Goal: Task Accomplishment & Management: Manage account settings

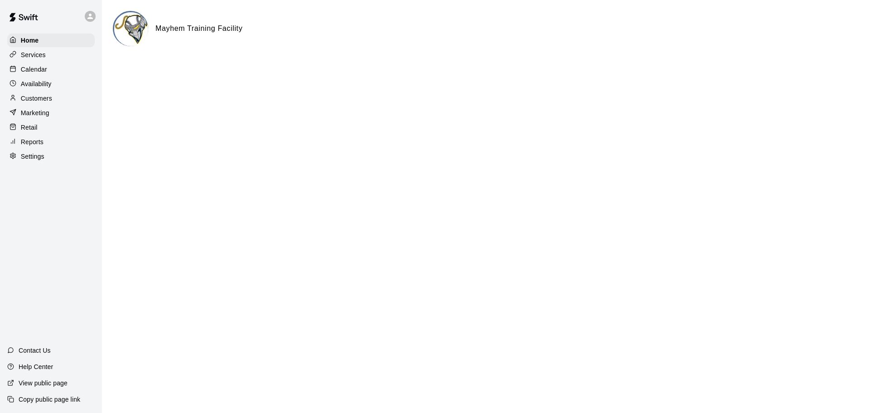
click at [41, 68] on p "Calendar" at bounding box center [34, 69] width 26 height 9
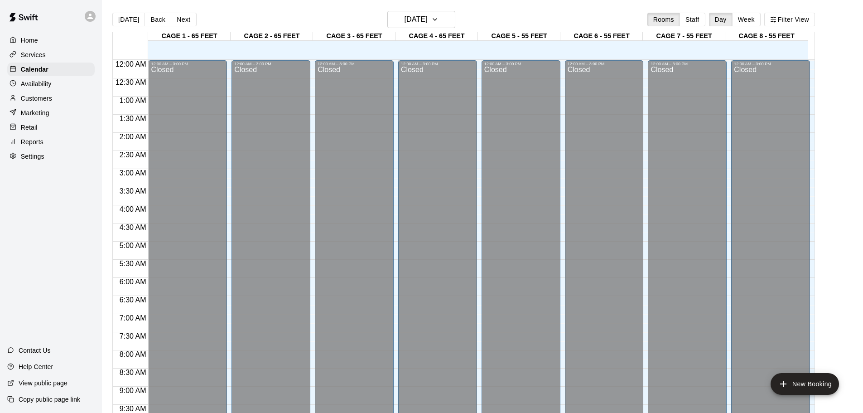
scroll to position [480, 0]
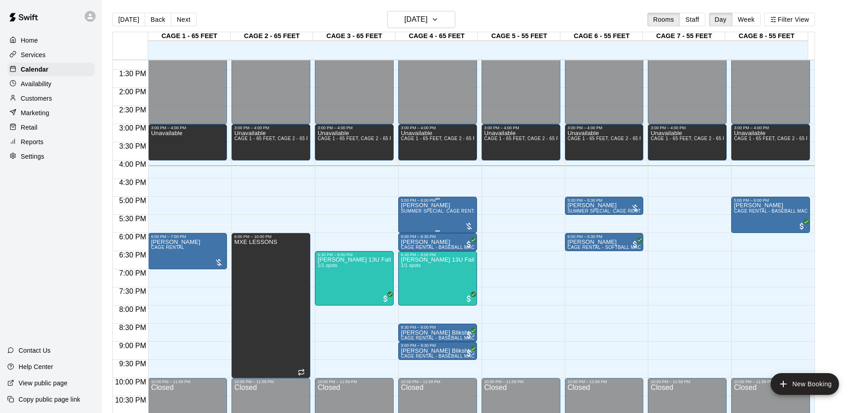
click at [433, 207] on div "[PERSON_NAME] SUMMER SPECIAL: CAGE RENTAL + BASEBALL MACHINE" at bounding box center [437, 409] width 73 height 413
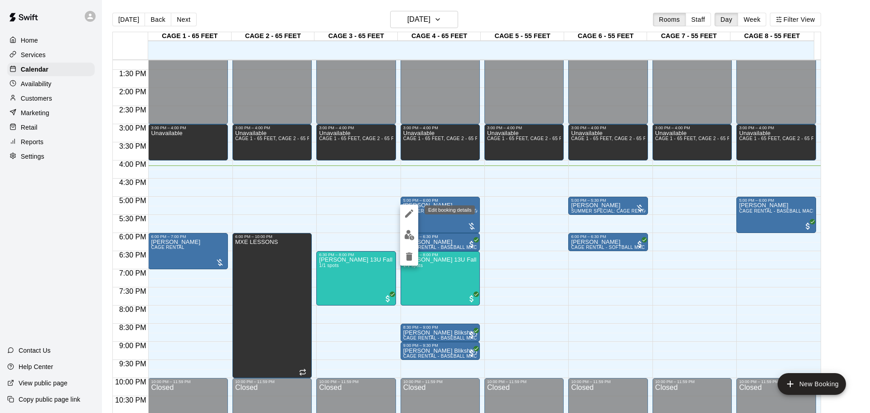
click at [406, 211] on icon "edit" at bounding box center [409, 213] width 11 height 11
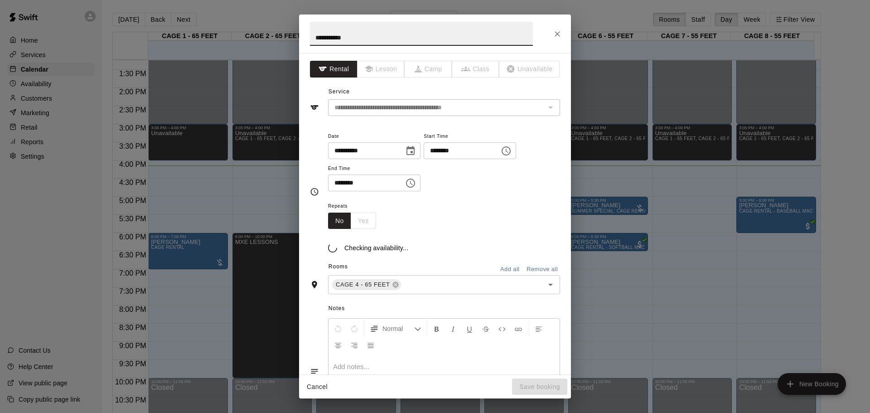
type input "**********"
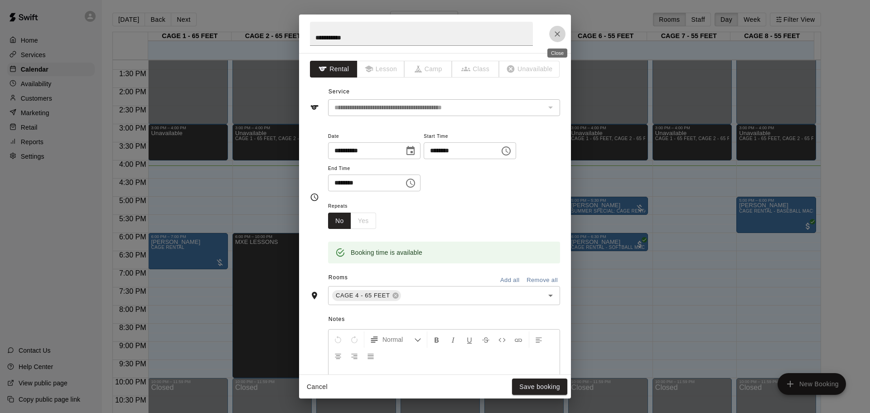
click at [559, 38] on icon "Close" at bounding box center [557, 33] width 9 height 9
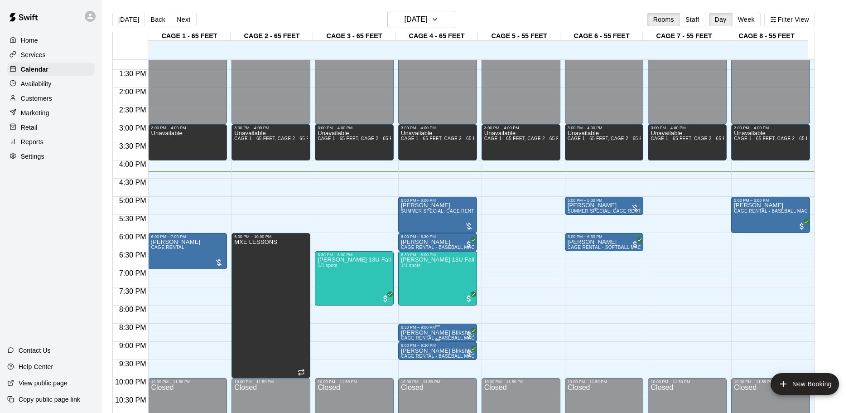
click at [416, 329] on div "8:30 PM – 9:00 PM" at bounding box center [437, 327] width 73 height 5
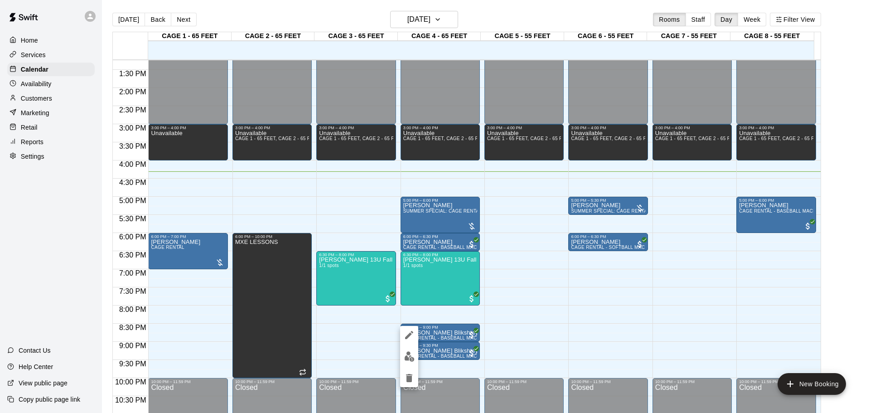
click at [592, 351] on div at bounding box center [435, 206] width 870 height 413
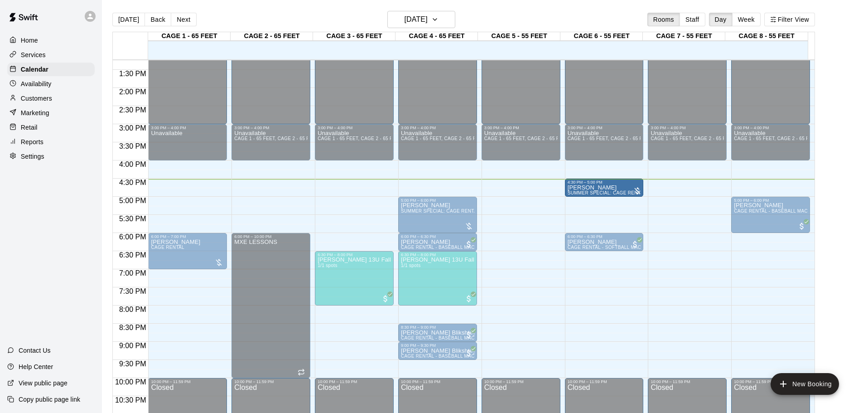
drag, startPoint x: 599, startPoint y: 207, endPoint x: 599, endPoint y: 194, distance: 13.1
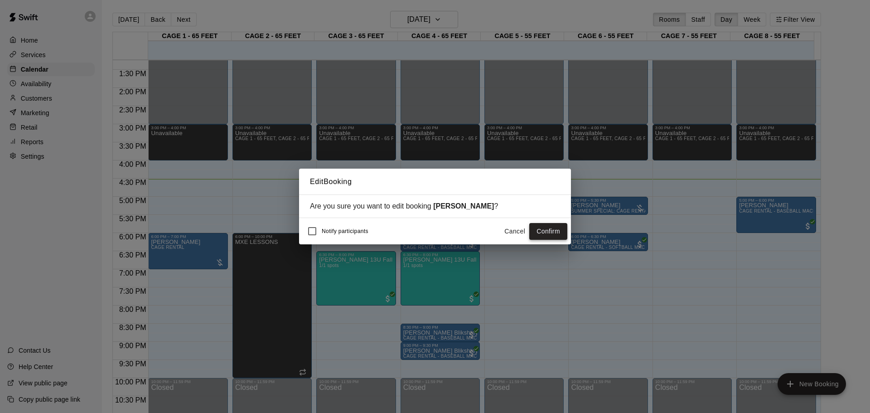
click at [554, 232] on button "Confirm" at bounding box center [548, 231] width 38 height 17
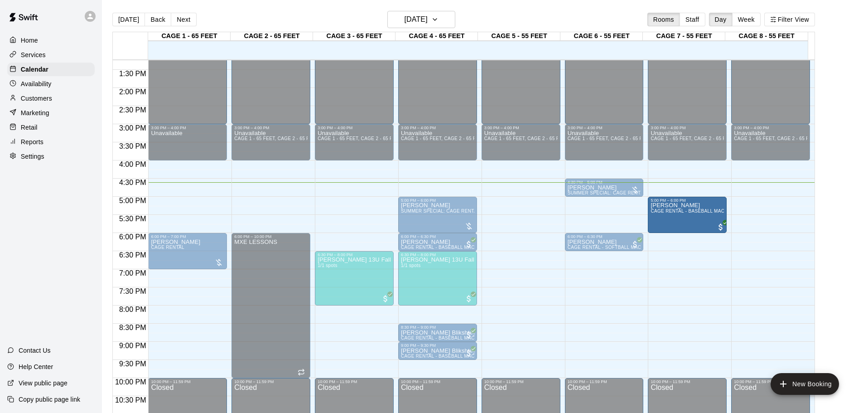
drag, startPoint x: 765, startPoint y: 203, endPoint x: 680, endPoint y: 207, distance: 84.8
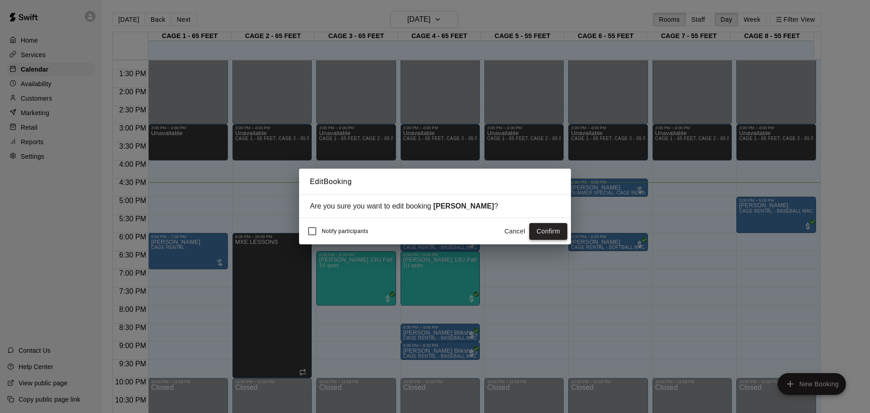
click at [551, 232] on button "Confirm" at bounding box center [548, 231] width 38 height 17
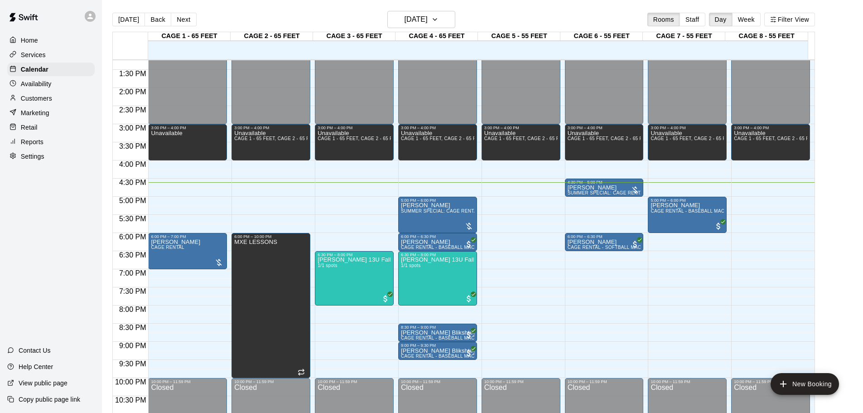
click at [747, 205] on div "12:00 AM – 3:00 PM Closed 3:00 PM – 4:00 PM Unavailable CAGE 1 - 65 FEET, CAGE …" at bounding box center [770, 15] width 79 height 870
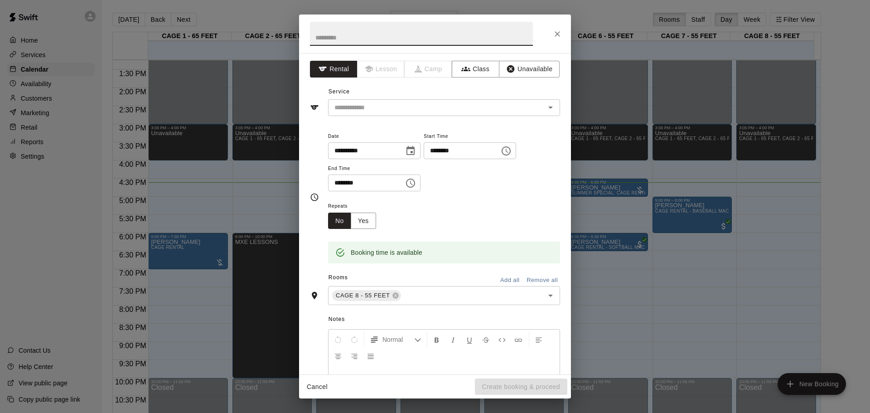
click at [415, 45] on input "text" at bounding box center [421, 34] width 223 height 24
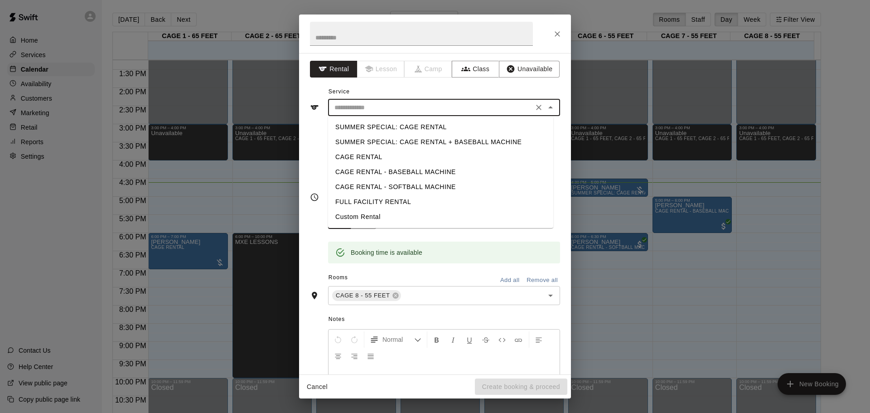
click at [430, 108] on input "text" at bounding box center [431, 107] width 200 height 11
click at [416, 174] on li "CAGE RENTAL - BASEBALL MACHINE" at bounding box center [440, 171] width 225 height 15
type input "**********"
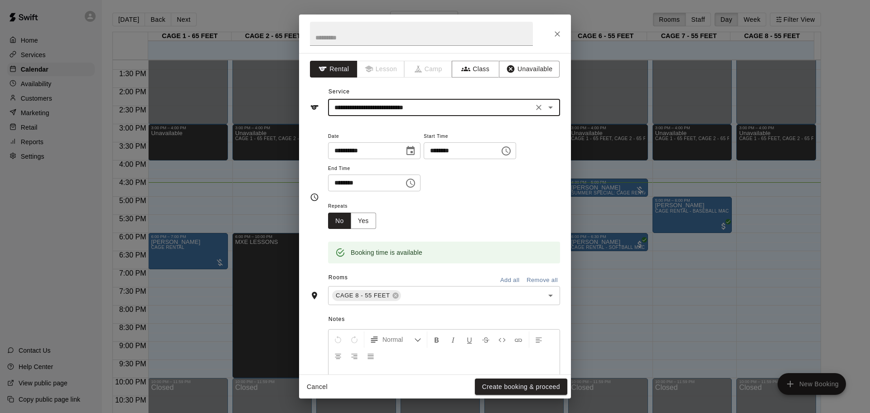
click at [458, 151] on input "********" at bounding box center [459, 150] width 70 height 17
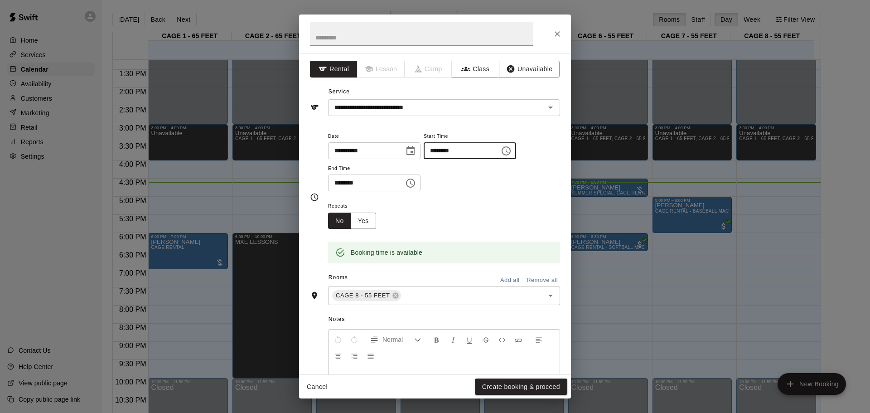
type input "********"
click at [337, 184] on input "********" at bounding box center [363, 182] width 70 height 17
type input "********"
click at [509, 389] on button "Create booking & proceed" at bounding box center [521, 386] width 92 height 17
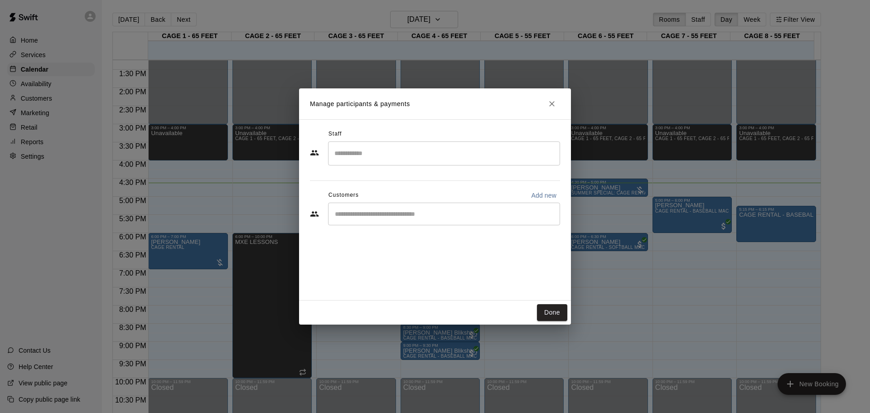
click at [383, 205] on div "​" at bounding box center [444, 214] width 232 height 23
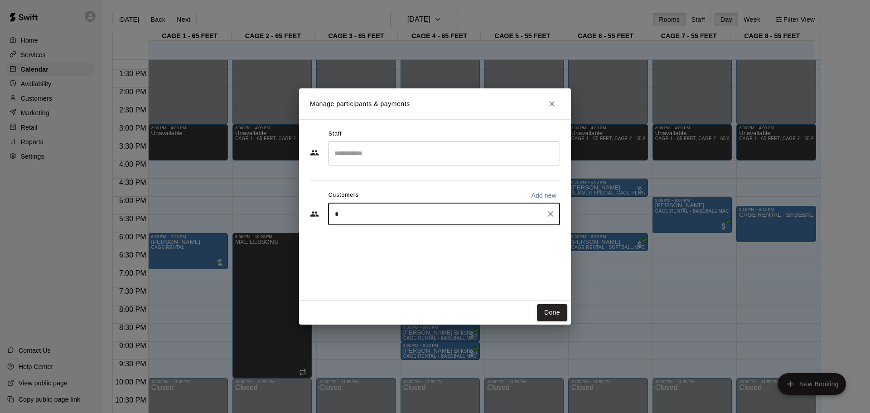
type input "**"
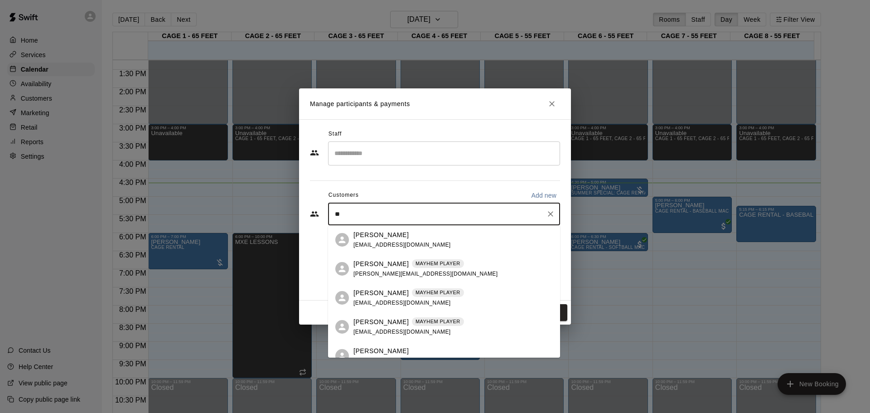
click at [382, 233] on p "[PERSON_NAME]" at bounding box center [380, 235] width 55 height 10
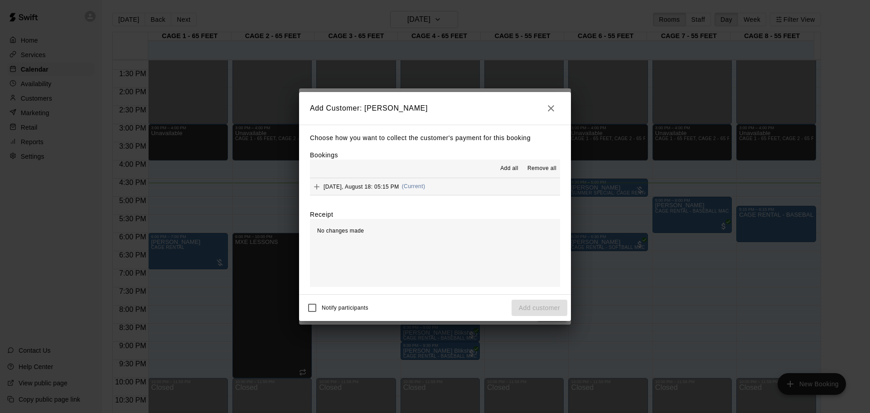
click at [435, 187] on button "[DATE], August 18: 05:15 PM (Current)" at bounding box center [435, 186] width 250 height 17
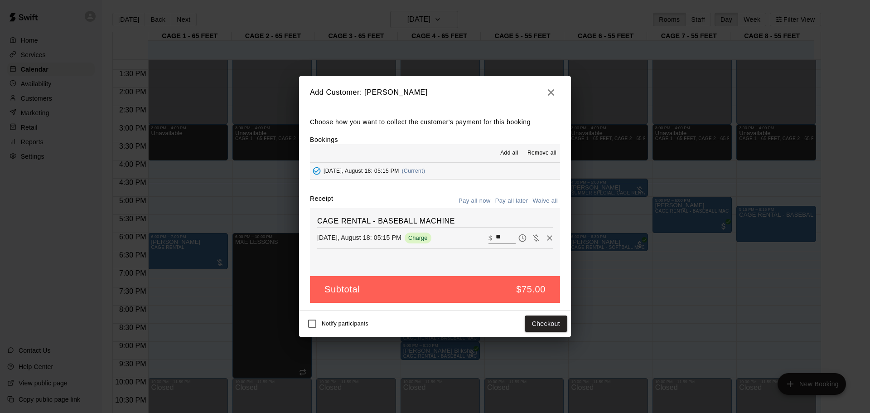
click at [535, 199] on button "Waive all" at bounding box center [545, 201] width 30 height 14
type input "*"
click at [548, 315] on div "Notify participants Add customer" at bounding box center [435, 323] width 265 height 19
click at [548, 323] on button "Add customer" at bounding box center [540, 323] width 56 height 17
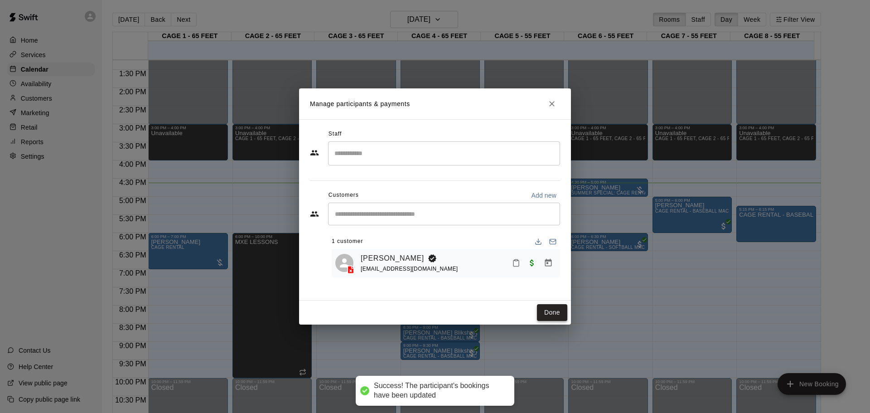
click at [541, 311] on button "Done" at bounding box center [552, 312] width 30 height 17
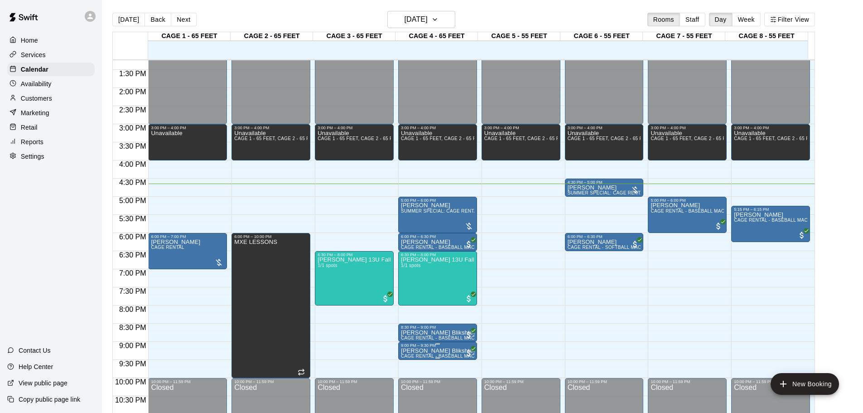
click at [435, 347] on div "9:00 PM – 9:30 PM" at bounding box center [437, 345] width 73 height 5
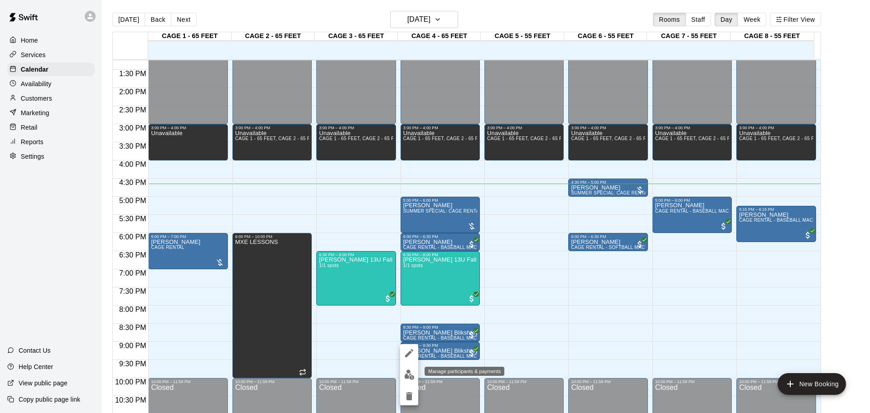
click at [415, 374] on button "edit" at bounding box center [409, 375] width 18 height 18
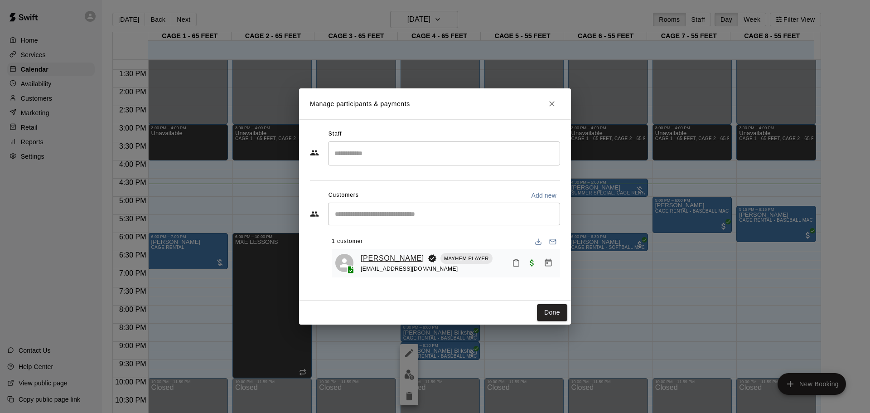
click at [395, 260] on link "[PERSON_NAME]" at bounding box center [392, 258] width 63 height 12
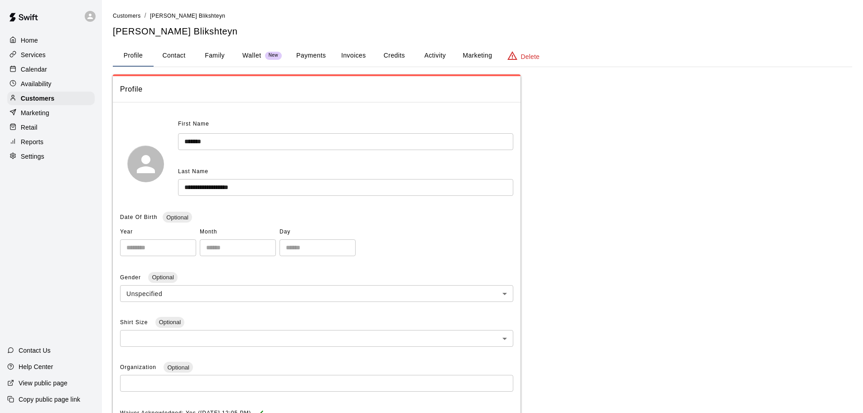
click at [186, 61] on button "Contact" at bounding box center [174, 56] width 41 height 22
select select "**"
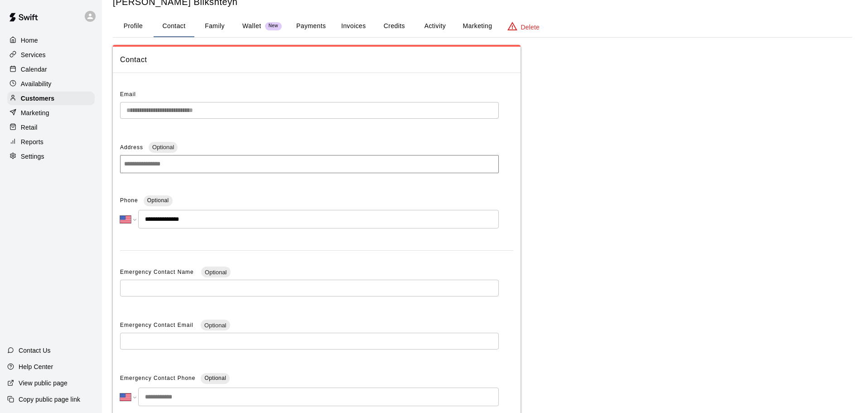
scroll to position [45, 0]
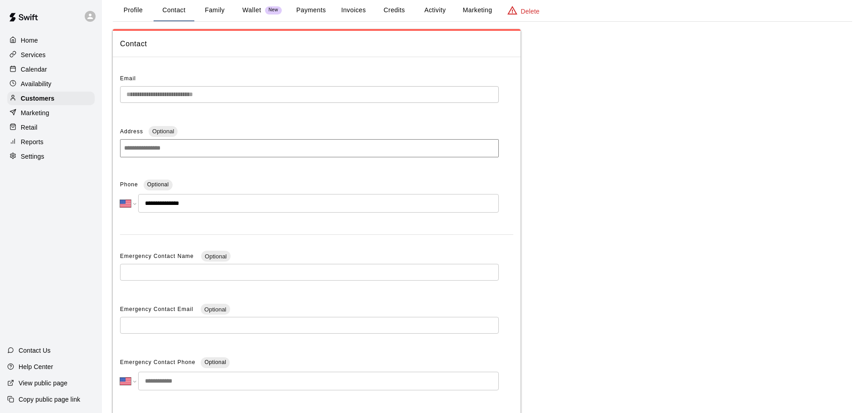
click at [63, 71] on div "Calendar" at bounding box center [50, 70] width 87 height 14
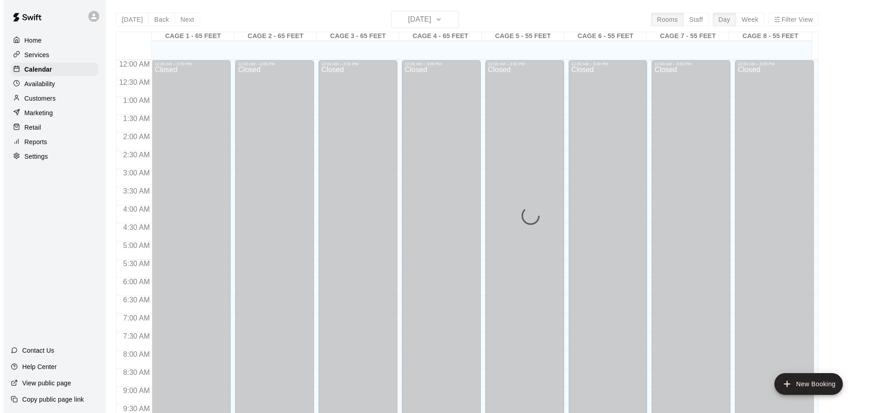
scroll to position [480, 0]
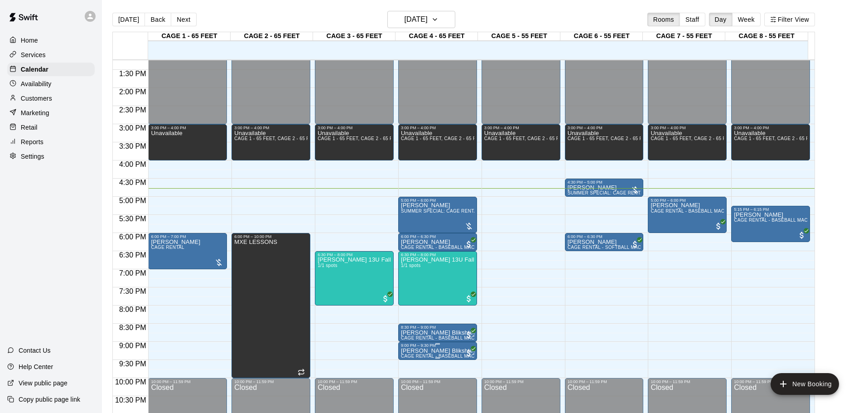
click at [436, 357] on div at bounding box center [437, 357] width 5 height 1
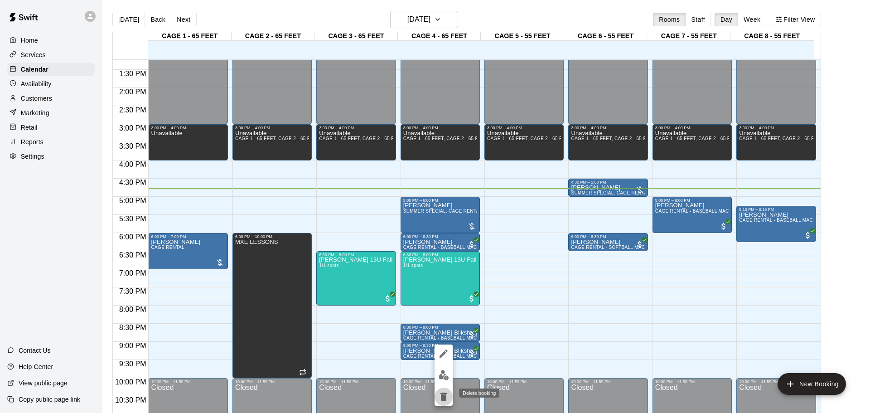
click at [443, 396] on icon "delete" at bounding box center [443, 396] width 6 height 8
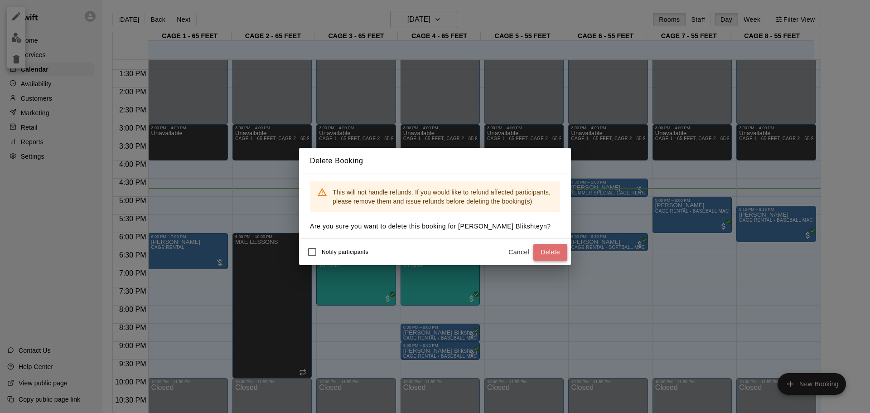
click at [537, 255] on button "Delete" at bounding box center [550, 252] width 34 height 17
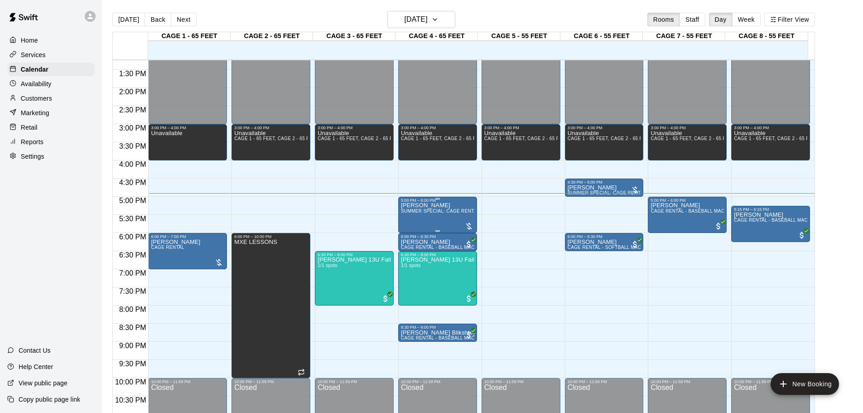
click at [468, 225] on div at bounding box center [468, 226] width 9 height 9
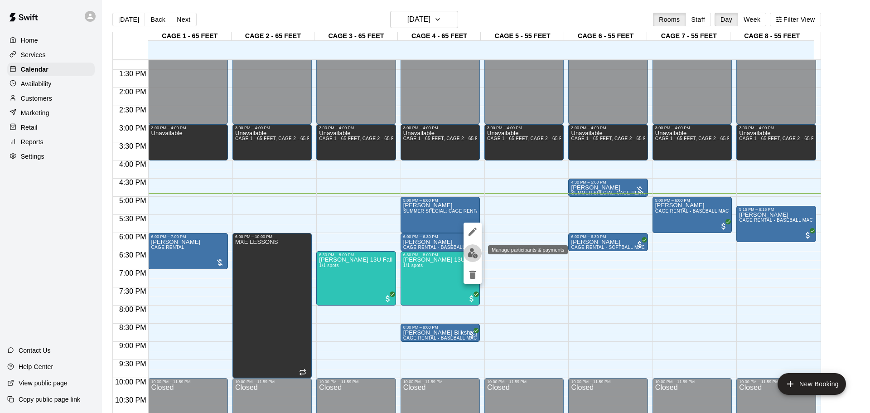
click at [473, 256] on img "edit" at bounding box center [473, 253] width 10 height 10
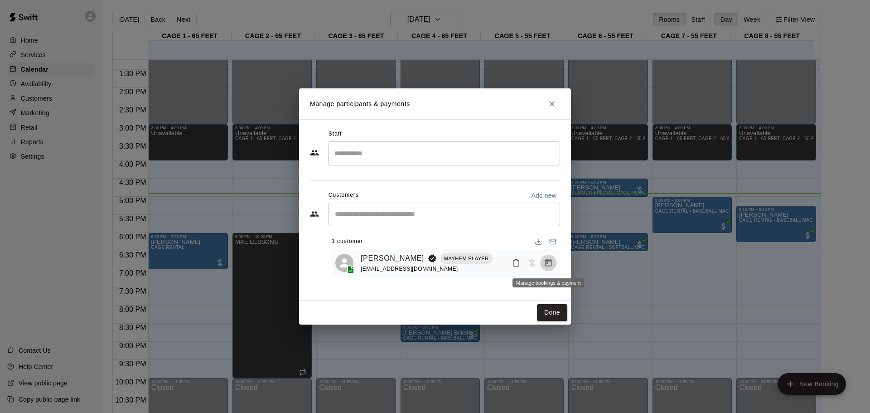
click at [553, 261] on button "Manage bookings & payment" at bounding box center [548, 263] width 16 height 16
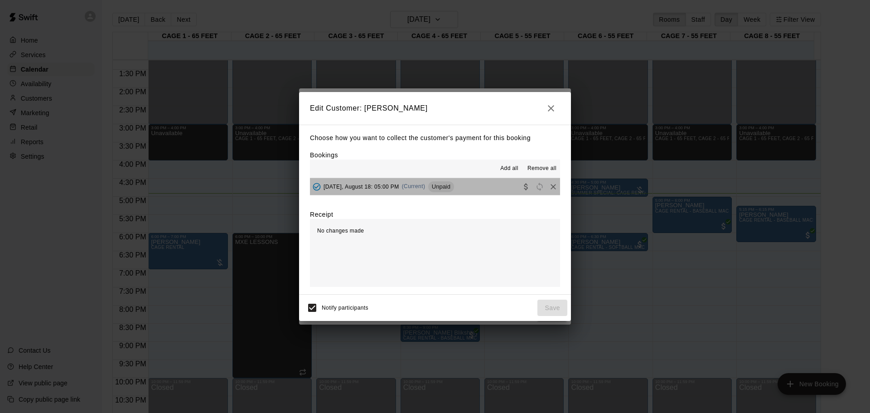
click at [510, 180] on button "[DATE], August 18: 05:00 PM (Current) Unpaid" at bounding box center [435, 186] width 250 height 17
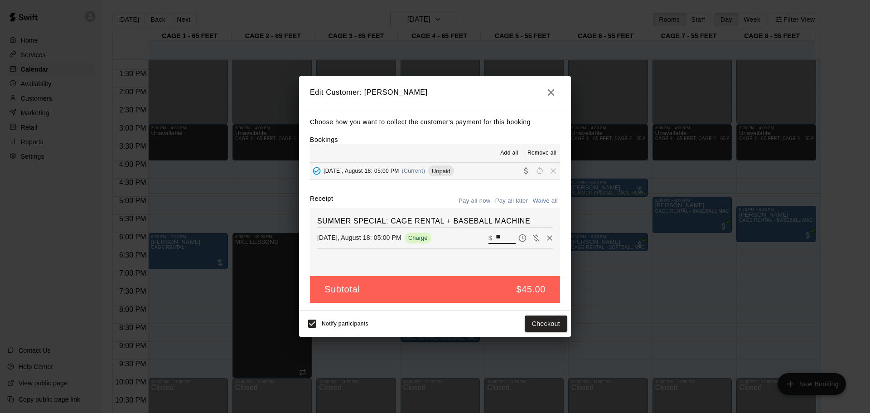
drag, startPoint x: 503, startPoint y: 239, endPoint x: 424, endPoint y: 229, distance: 80.4
click at [424, 229] on div "SUMMER SPECIAL: CAGE RENTAL + BASEBALL MACHINE [DATE], August 18: 05:00 PM Char…" at bounding box center [435, 242] width 250 height 68
type input "**"
click at [553, 316] on button "Checkout" at bounding box center [546, 323] width 43 height 17
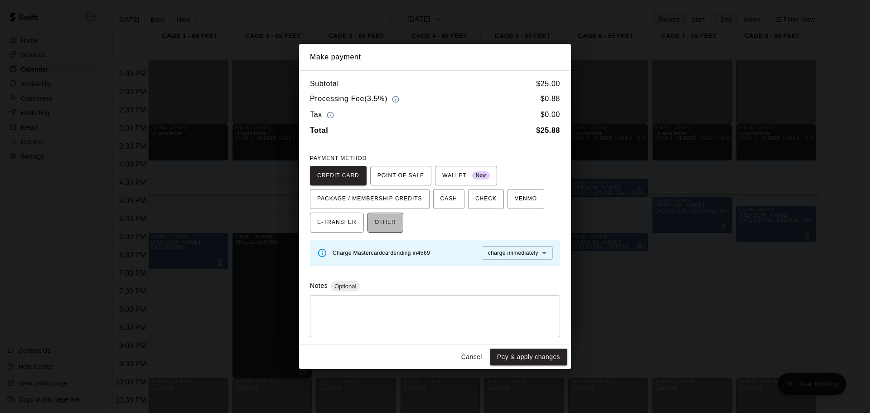
click at [389, 218] on span "OTHER" at bounding box center [385, 222] width 21 height 14
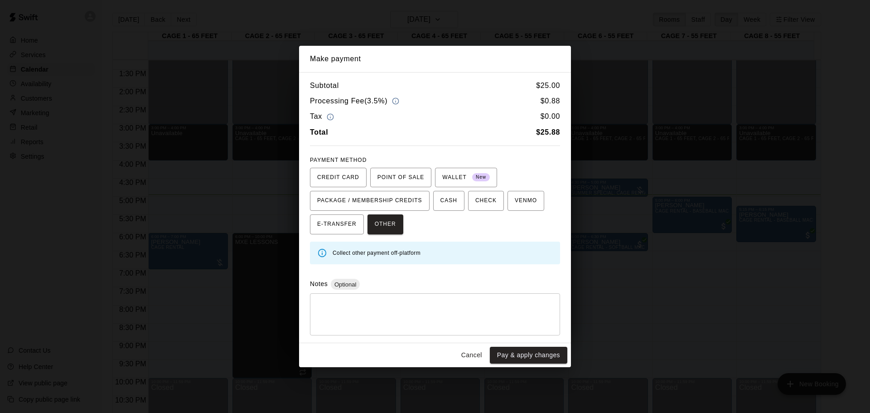
click at [546, 365] on div "Cancel Pay & apply changes" at bounding box center [435, 355] width 272 height 24
click at [548, 350] on button "Pay & apply changes" at bounding box center [528, 355] width 77 height 17
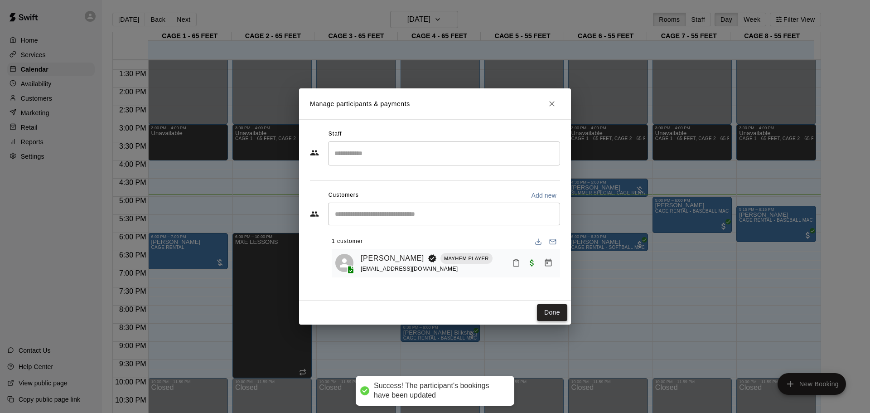
click at [557, 318] on button "Done" at bounding box center [552, 312] width 30 height 17
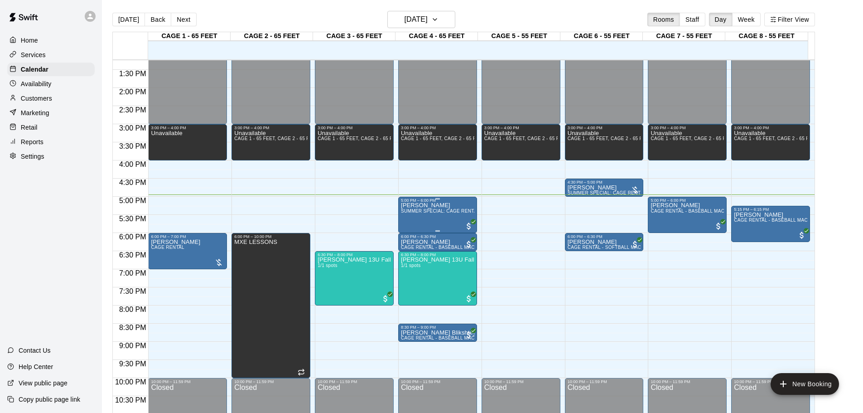
click at [473, 208] on div "[PERSON_NAME] SUMMER SPECIAL: CAGE RENTAL + BASEBALL MACHINE" at bounding box center [437, 409] width 73 height 413
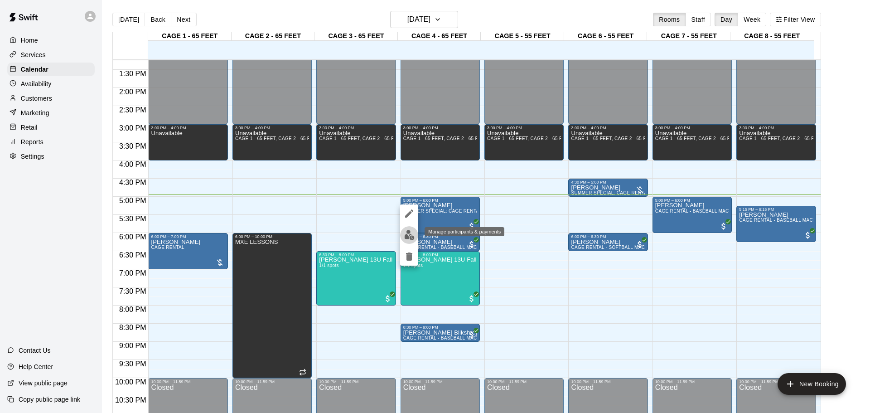
click at [411, 232] on img "edit" at bounding box center [409, 235] width 10 height 10
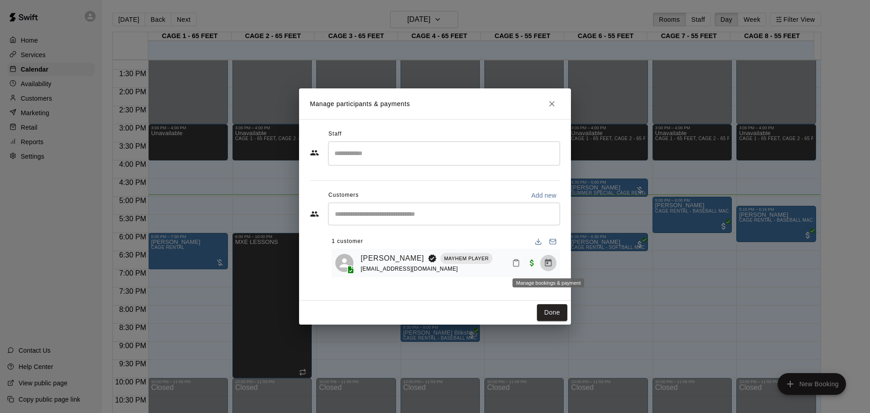
click at [550, 262] on icon "Manage bookings & payment" at bounding box center [548, 262] width 9 height 9
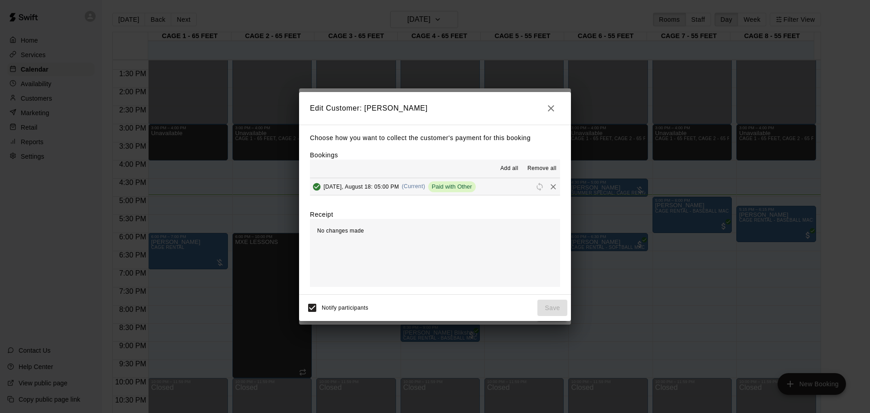
click at [507, 188] on button "[DATE], August 18: 05:00 PM (Current) Paid with Other" at bounding box center [435, 186] width 250 height 17
click at [546, 110] on icon "button" at bounding box center [551, 108] width 11 height 11
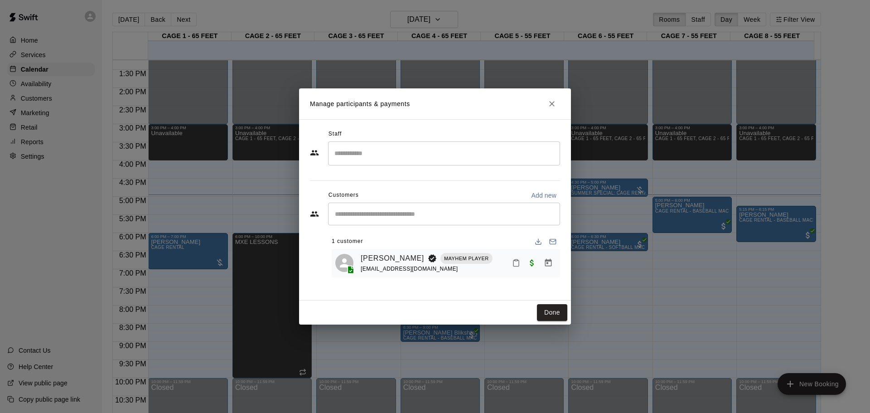
click at [547, 101] on button "Close" at bounding box center [552, 104] width 16 height 16
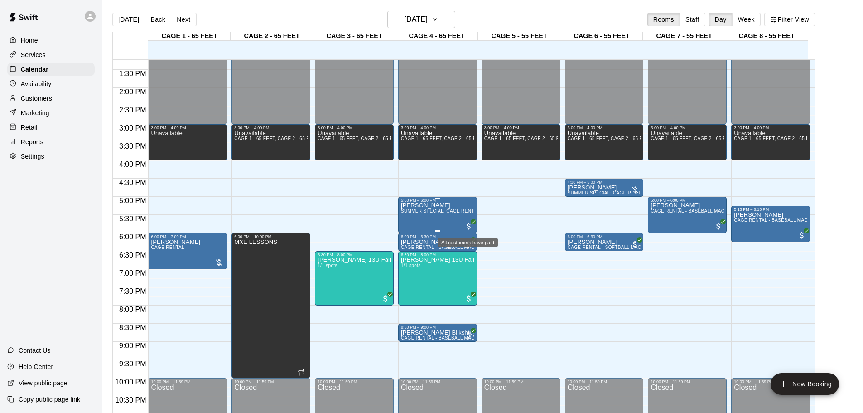
click at [468, 226] on span "All customers have paid" at bounding box center [468, 226] width 9 height 9
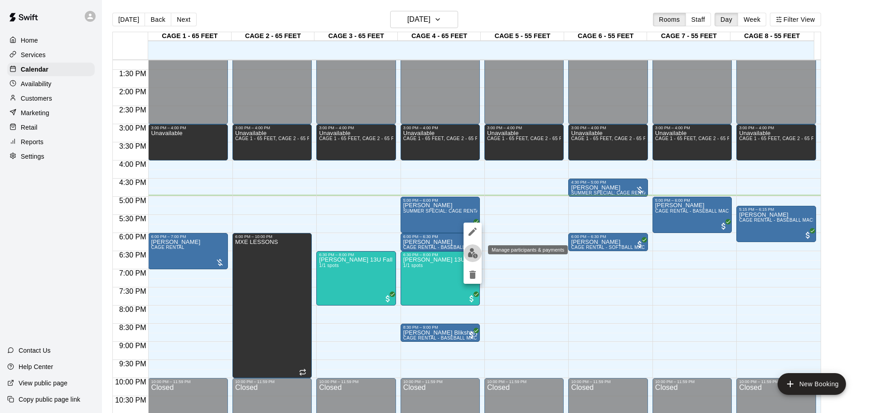
click at [473, 254] on img "edit" at bounding box center [473, 253] width 10 height 10
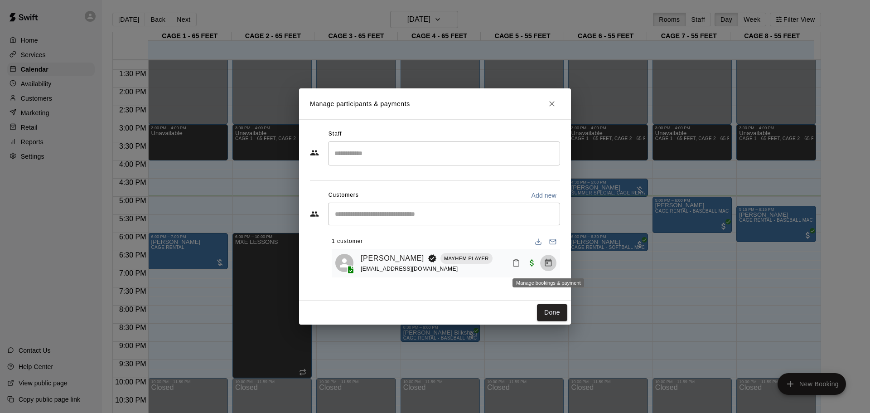
click at [545, 267] on icon "Manage bookings & payment" at bounding box center [548, 262] width 9 height 9
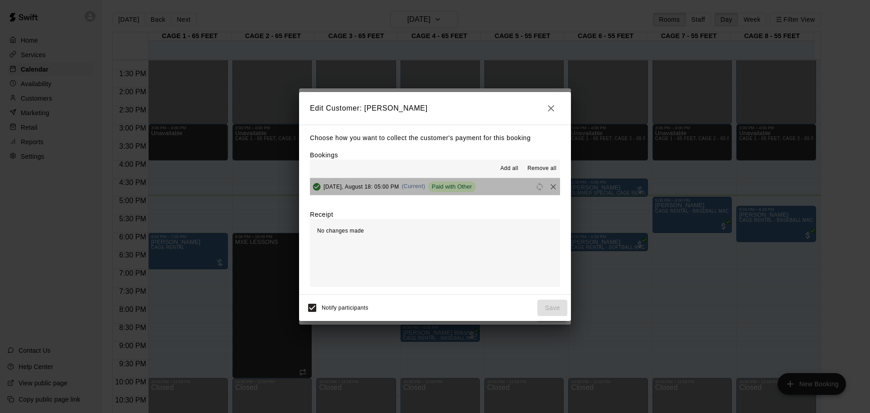
click at [457, 185] on span "Paid with Other" at bounding box center [452, 186] width 48 height 7
drag, startPoint x: 457, startPoint y: 185, endPoint x: 435, endPoint y: 189, distance: 22.0
click at [435, 189] on span "Paid with Other" at bounding box center [452, 186] width 48 height 7
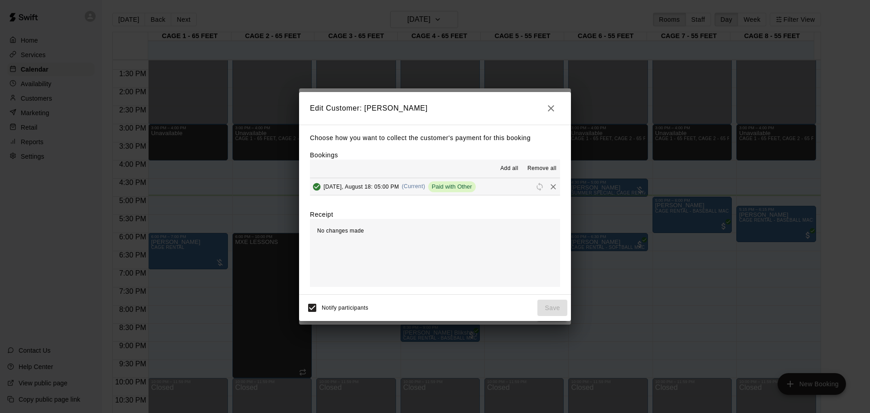
click at [435, 189] on span "Paid with Other" at bounding box center [452, 186] width 48 height 7
click at [554, 113] on icon "button" at bounding box center [551, 108] width 11 height 11
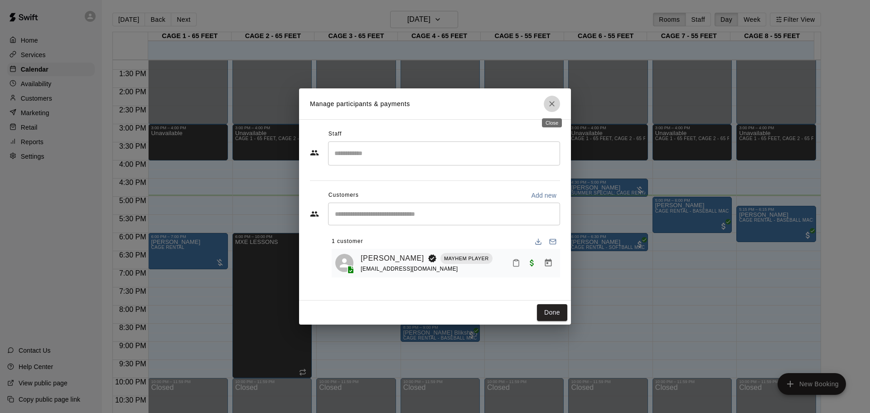
click at [553, 109] on button "Close" at bounding box center [552, 104] width 16 height 16
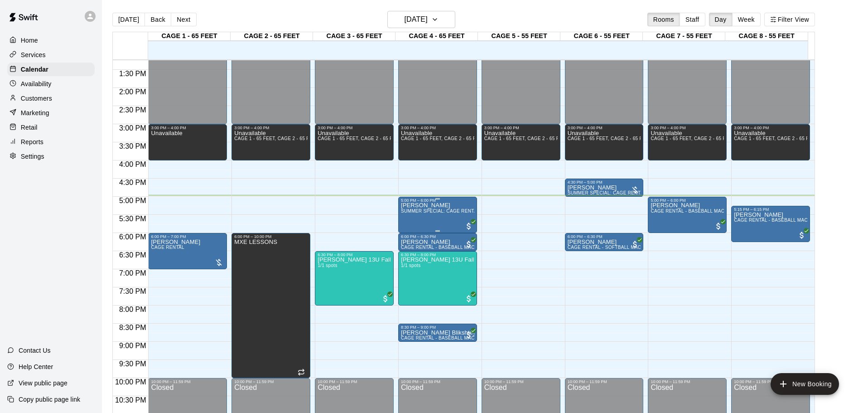
click at [443, 208] on div "[PERSON_NAME] SUMMER SPECIAL: CAGE RENTAL + BASEBALL MACHINE" at bounding box center [437, 409] width 73 height 413
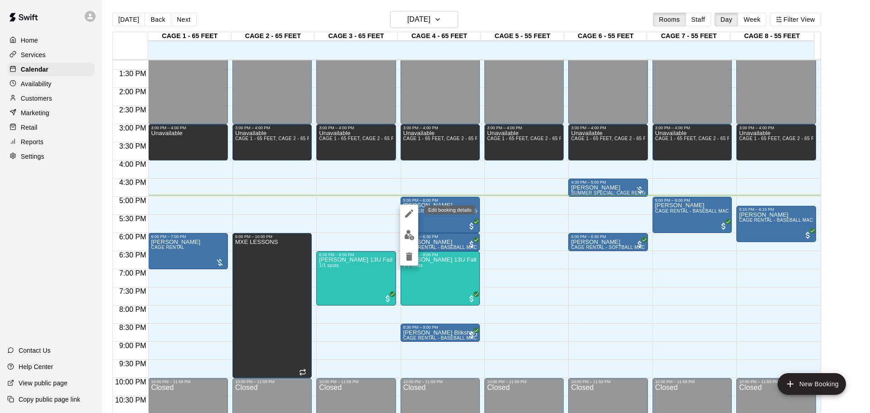
click at [407, 211] on icon "edit" at bounding box center [409, 213] width 11 height 11
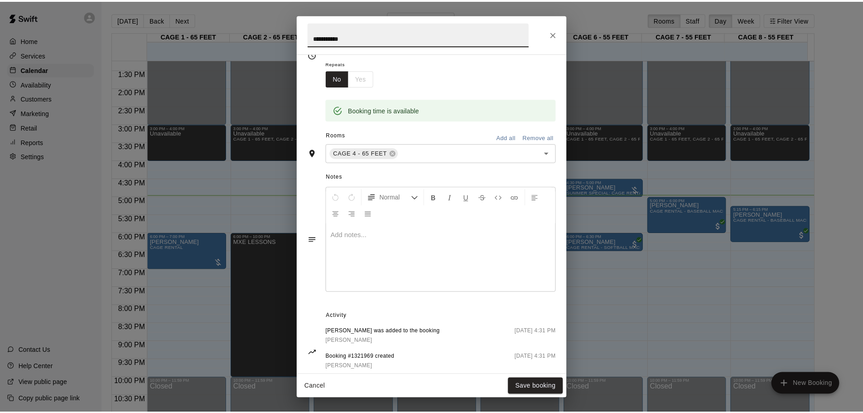
scroll to position [164, 0]
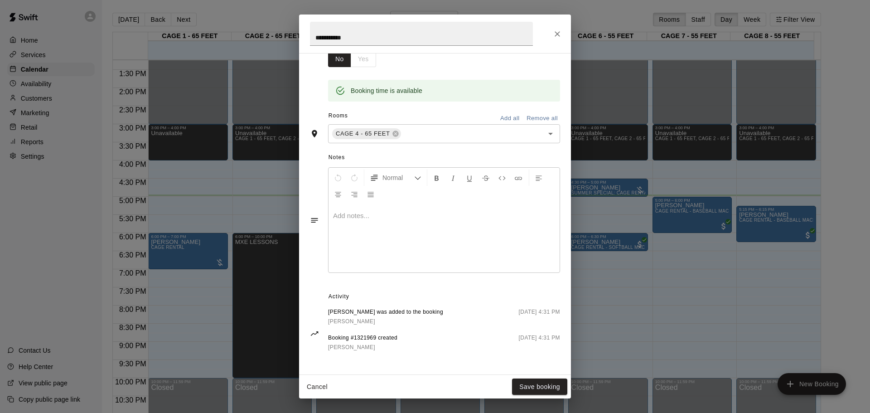
click at [371, 218] on p at bounding box center [444, 215] width 222 height 9
click at [556, 39] on button "Close" at bounding box center [557, 34] width 16 height 16
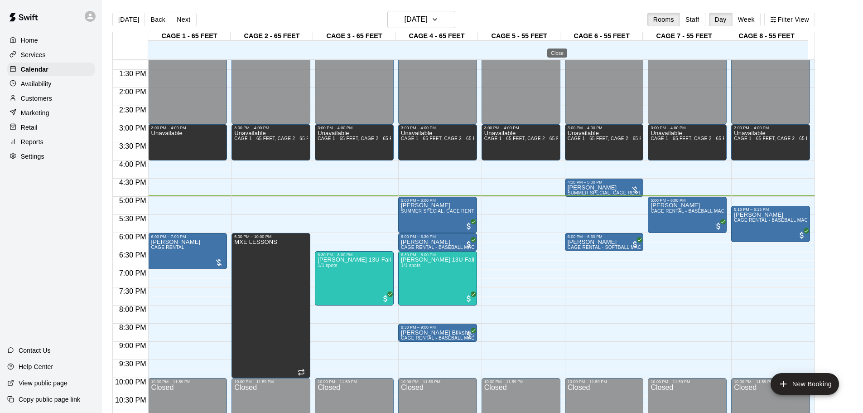
scroll to position [0, 0]
click at [632, 193] on div at bounding box center [635, 189] width 9 height 9
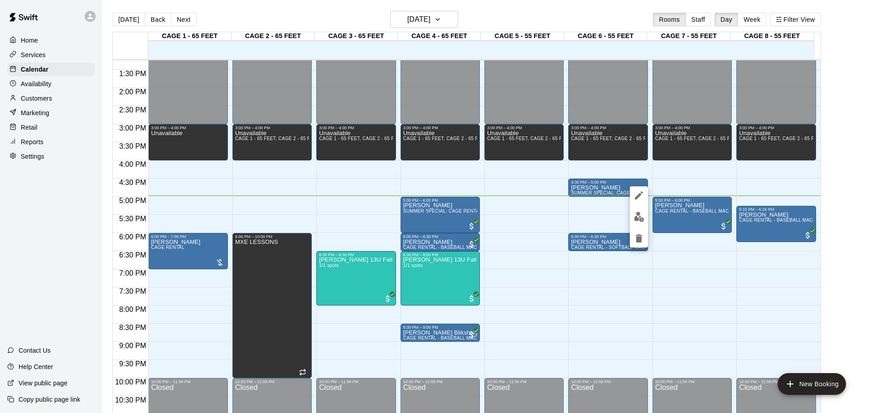
click at [635, 190] on icon "edit" at bounding box center [638, 195] width 11 height 11
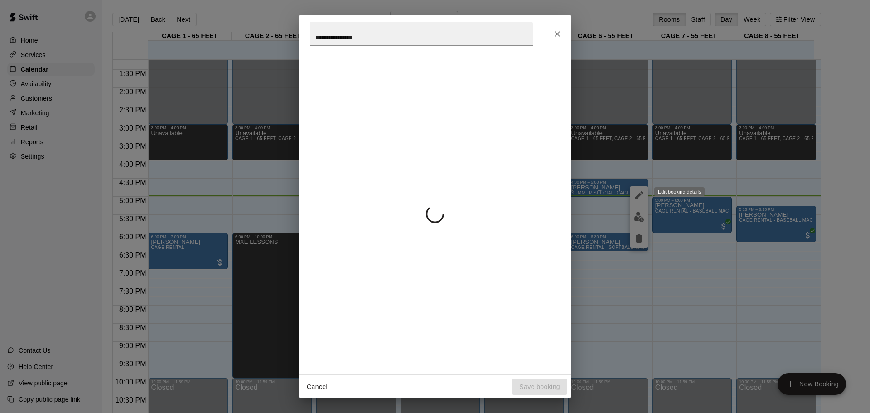
click at [632, 222] on div "**********" at bounding box center [435, 206] width 870 height 413
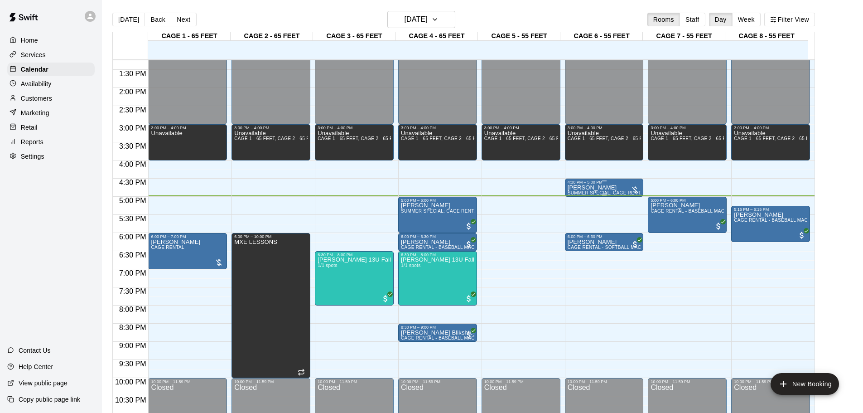
click at [633, 193] on div at bounding box center [635, 189] width 9 height 9
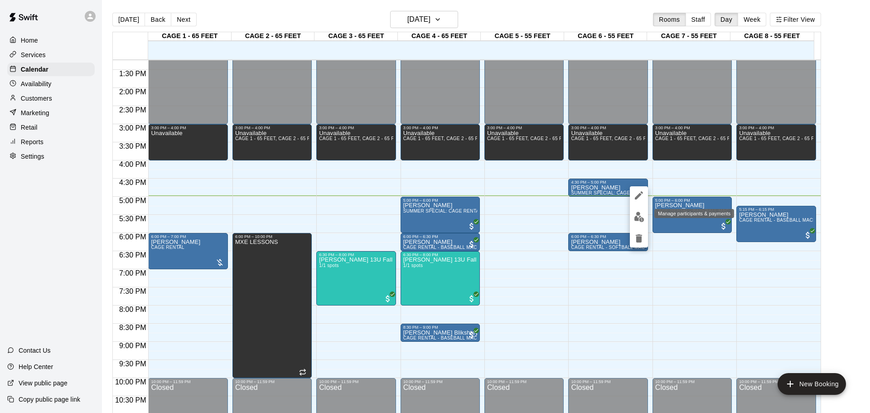
click at [637, 213] on img "edit" at bounding box center [639, 217] width 10 height 10
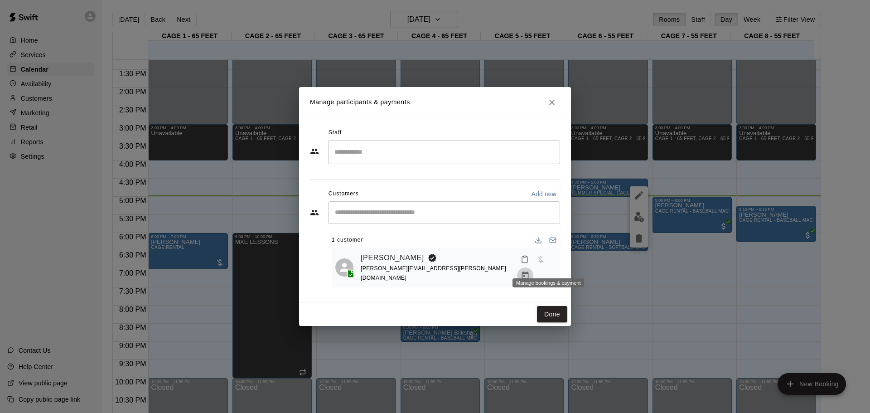
click at [530, 271] on icon "Manage bookings & payment" at bounding box center [525, 275] width 9 height 9
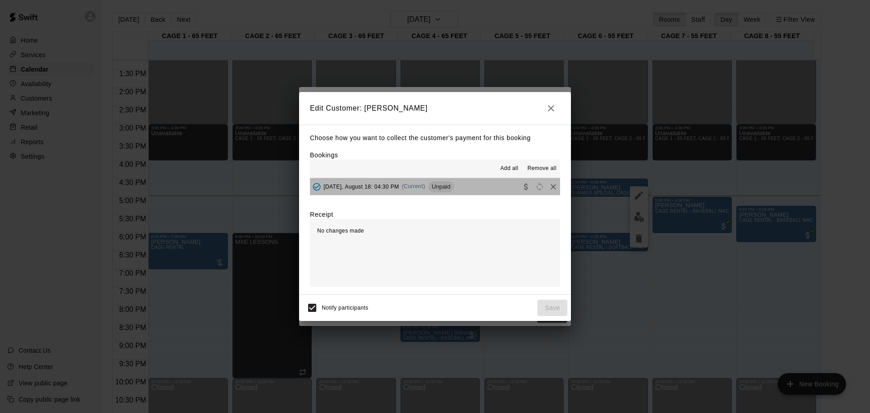
click at [483, 193] on button "[DATE], August 18: 04:30 PM (Current) Unpaid" at bounding box center [435, 186] width 250 height 17
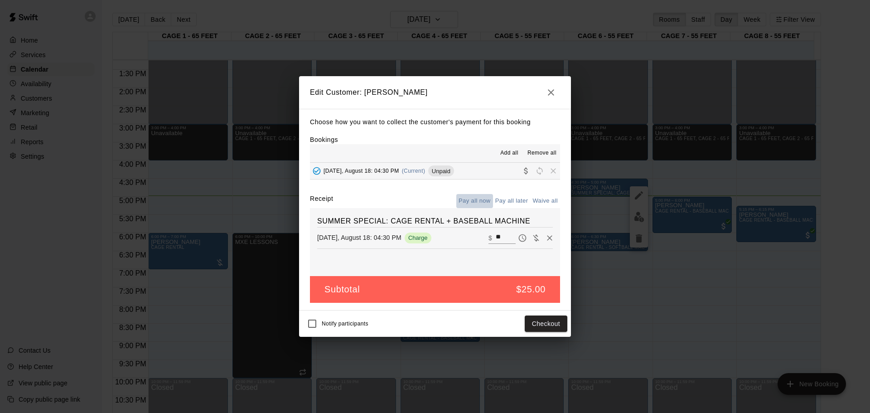
click at [479, 201] on button "Pay all now" at bounding box center [474, 201] width 37 height 14
click at [550, 97] on icon "button" at bounding box center [551, 92] width 11 height 11
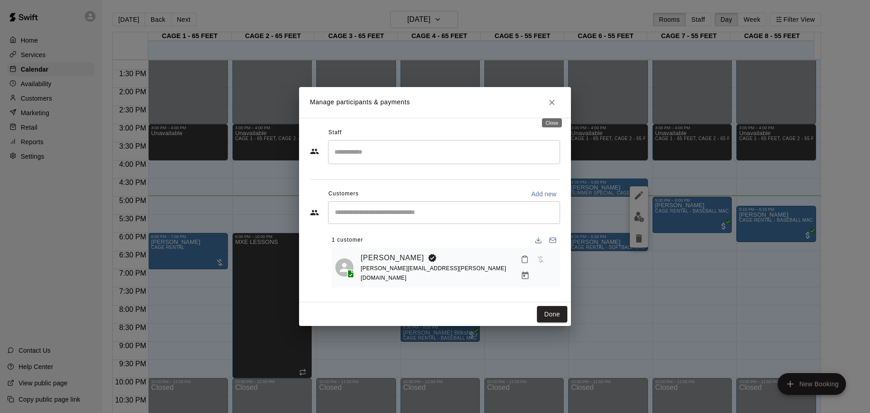
click at [549, 104] on icon "Close" at bounding box center [551, 102] width 9 height 9
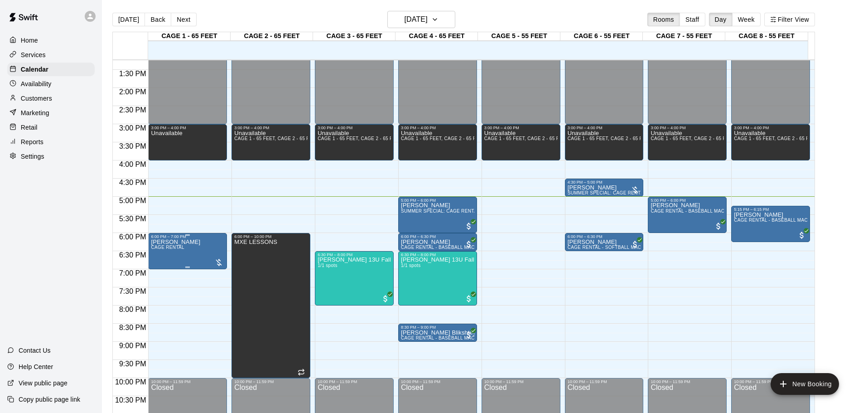
click at [217, 262] on div at bounding box center [218, 262] width 9 height 9
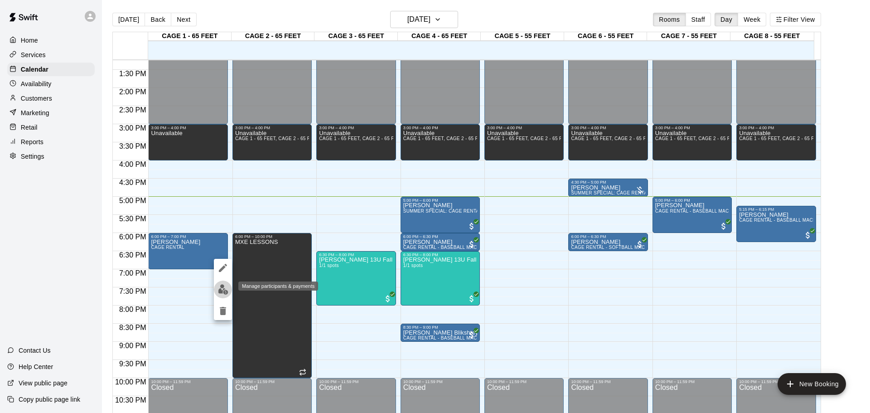
click at [222, 285] on img "edit" at bounding box center [223, 289] width 10 height 10
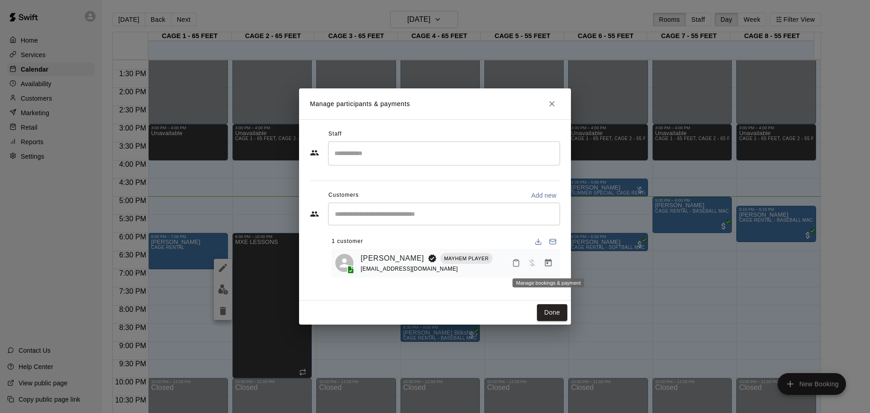
click at [546, 267] on icon "Manage bookings & payment" at bounding box center [548, 262] width 9 height 9
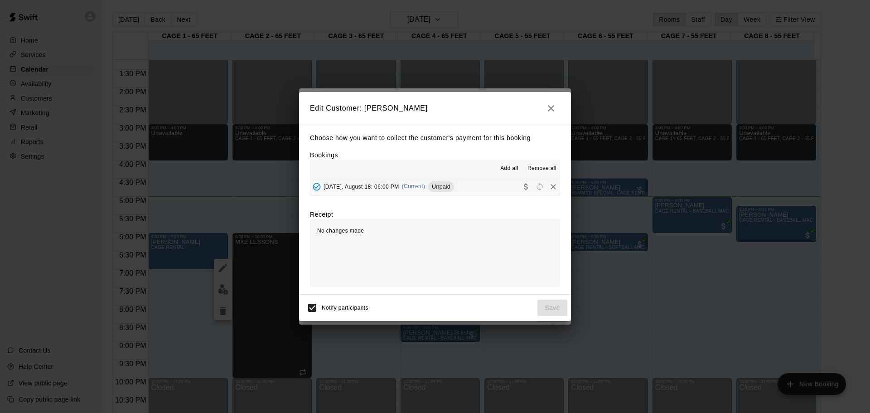
click at [427, 187] on div "[DATE], August 18: 06:00 PM (Current) Unpaid" at bounding box center [382, 187] width 144 height 14
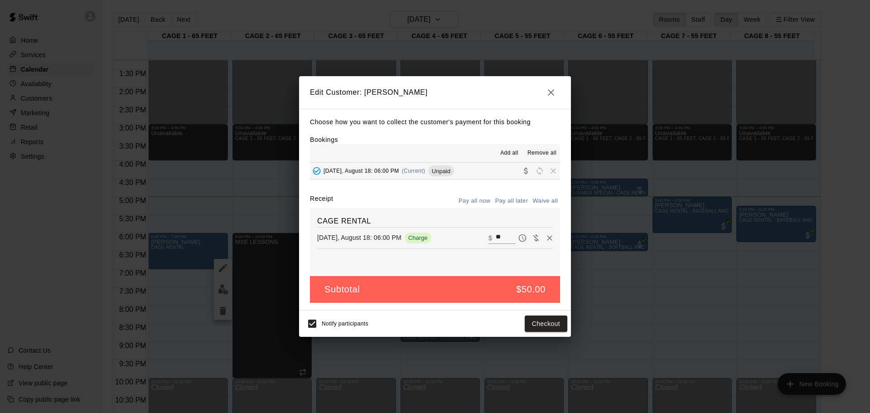
click at [556, 95] on button "button" at bounding box center [551, 92] width 18 height 18
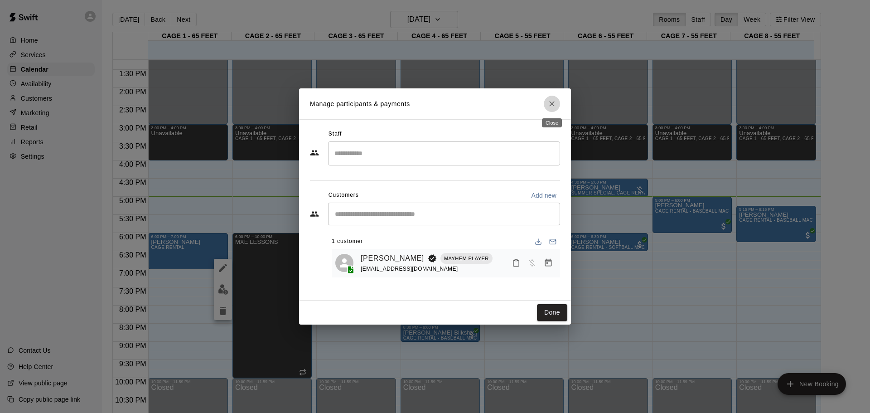
click at [551, 111] on button "Close" at bounding box center [552, 104] width 16 height 16
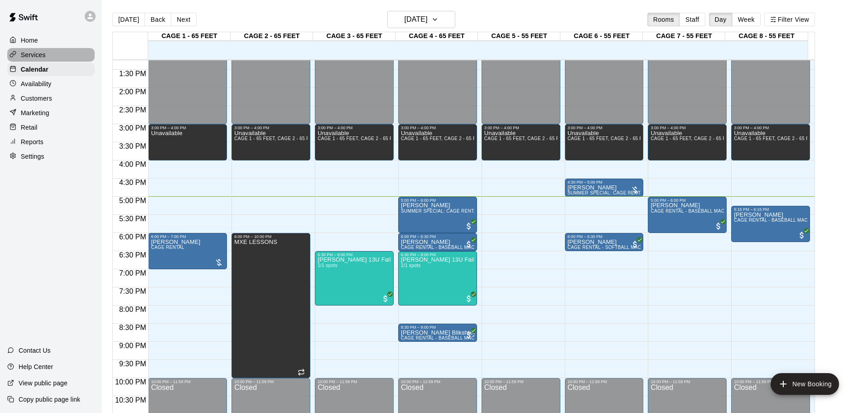
click at [54, 58] on div "Services" at bounding box center [50, 55] width 87 height 14
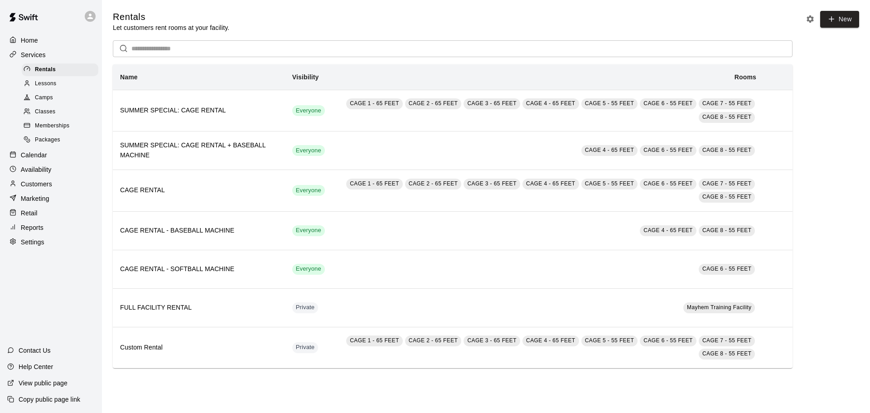
click at [52, 187] on p "Customers" at bounding box center [36, 183] width 31 height 9
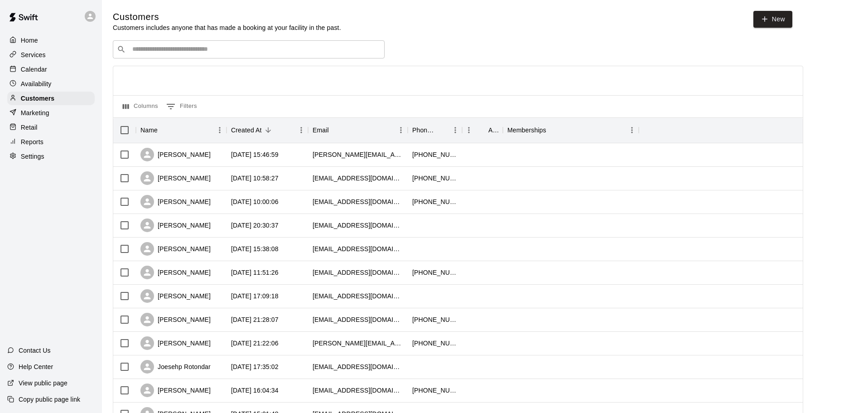
click at [43, 73] on p "Calendar" at bounding box center [34, 69] width 26 height 9
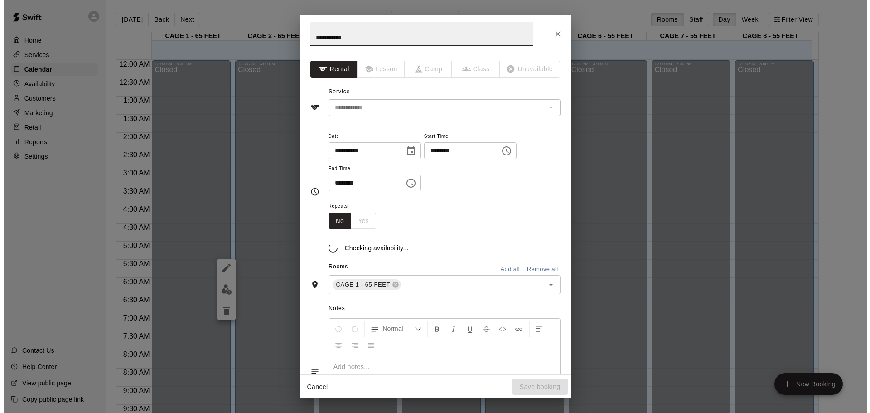
scroll to position [480, 0]
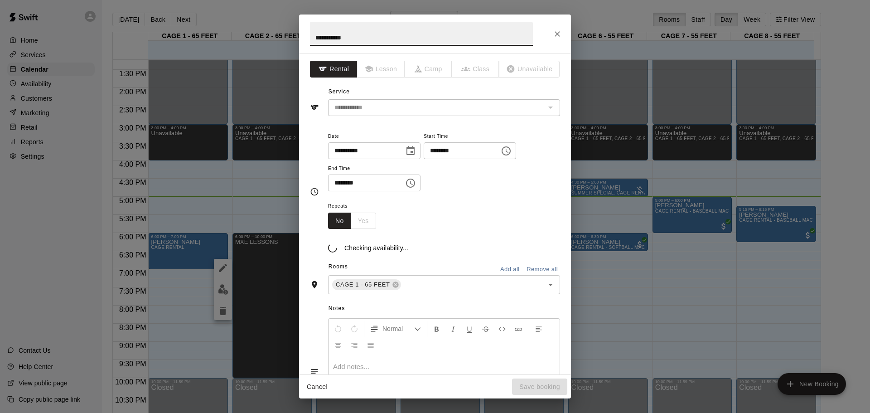
click at [225, 290] on div "**********" at bounding box center [435, 206] width 870 height 413
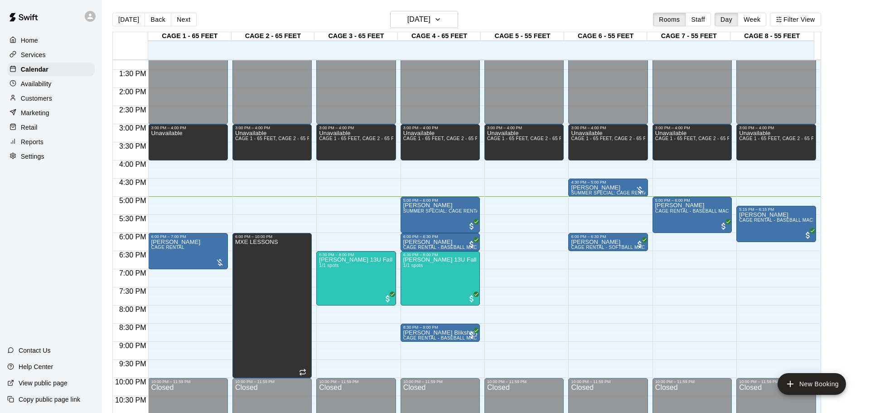
click at [555, 38] on icon "Close" at bounding box center [557, 33] width 9 height 9
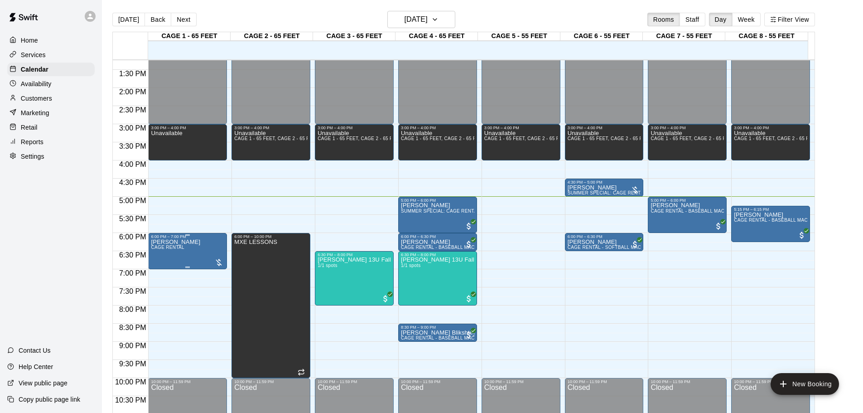
click at [220, 262] on div at bounding box center [218, 262] width 9 height 9
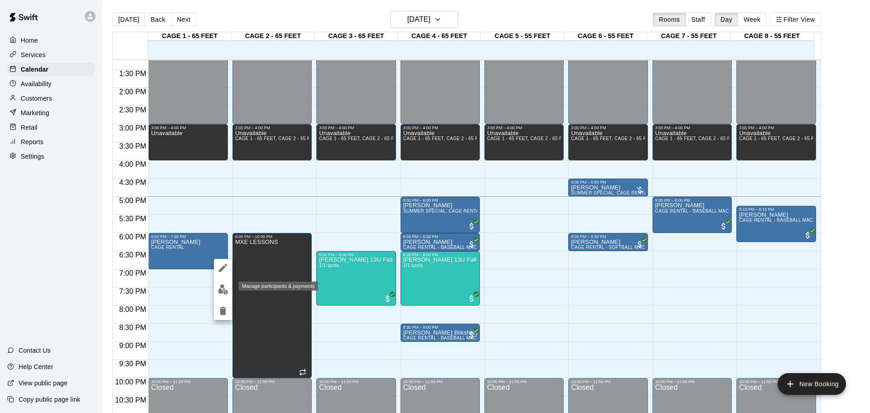
click at [219, 291] on img "edit" at bounding box center [223, 289] width 10 height 10
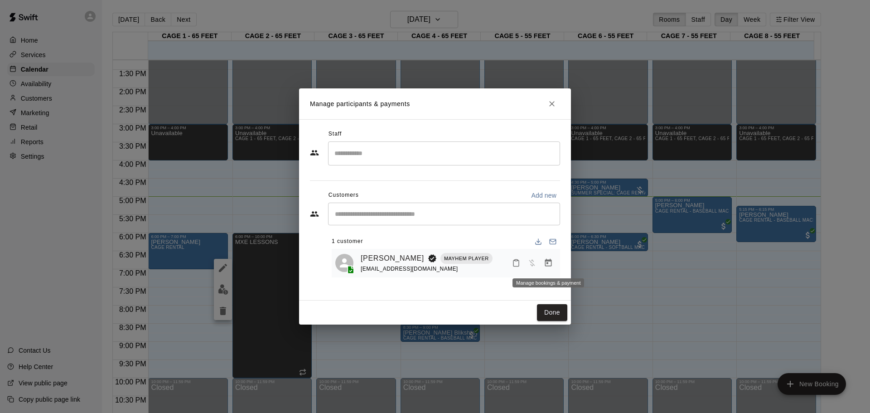
click at [550, 267] on icon "Manage bookings & payment" at bounding box center [548, 262] width 9 height 9
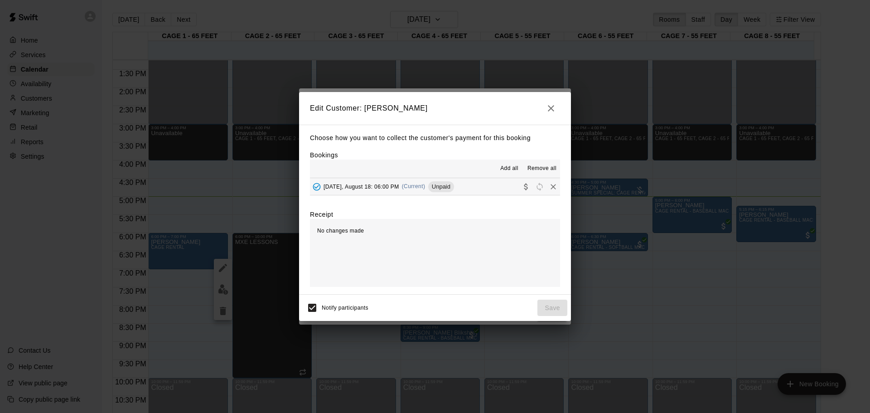
click at [459, 190] on button "[DATE], August 18: 06:00 PM (Current) Unpaid" at bounding box center [435, 186] width 250 height 17
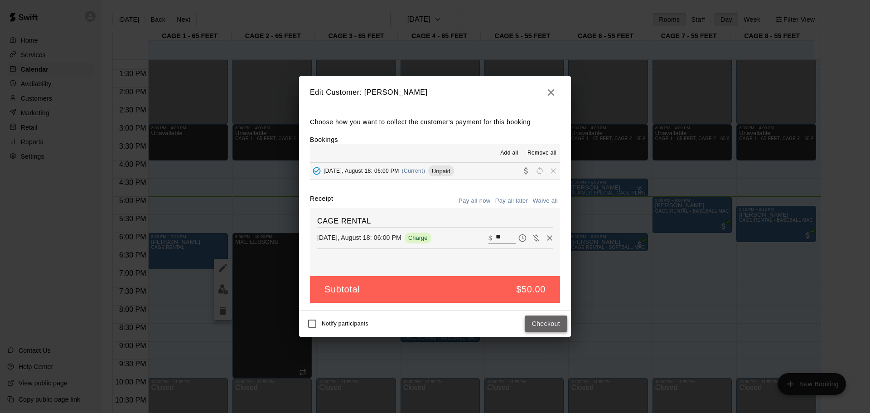
click at [550, 321] on button "Checkout" at bounding box center [546, 323] width 43 height 17
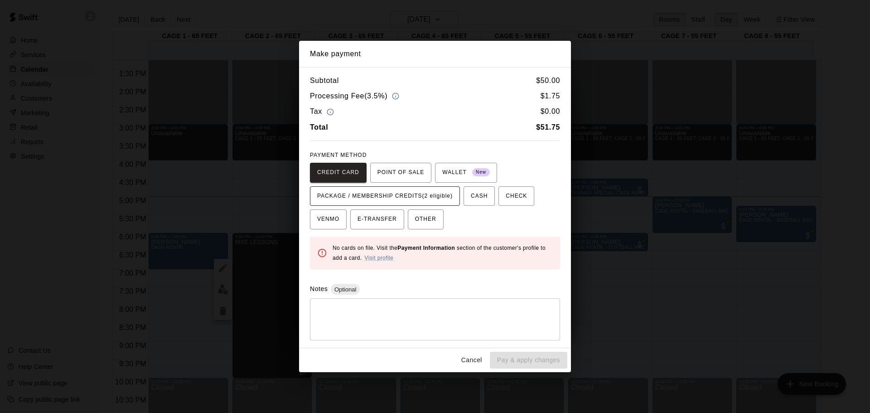
click at [396, 196] on span "PACKAGE / MEMBERSHIP CREDITS (2 eligible)" at bounding box center [384, 196] width 135 height 14
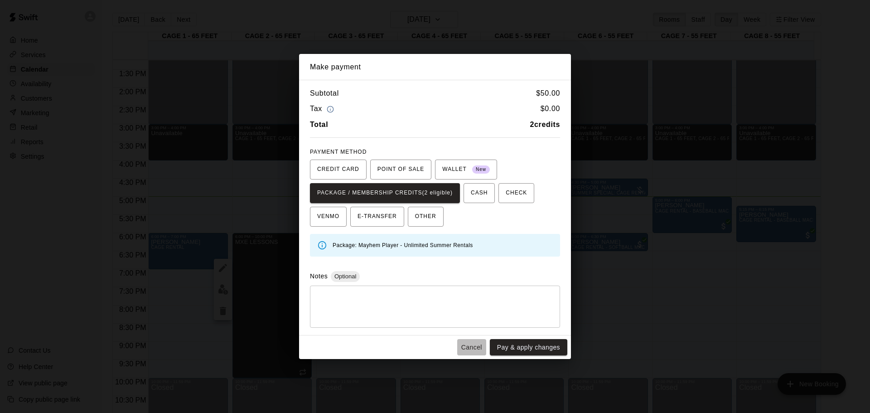
click at [476, 342] on button "Cancel" at bounding box center [471, 347] width 29 height 17
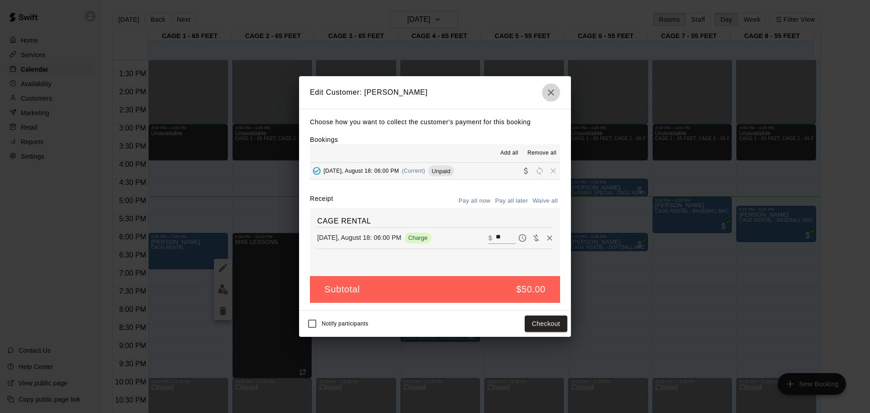
click at [546, 87] on icon "button" at bounding box center [551, 92] width 11 height 11
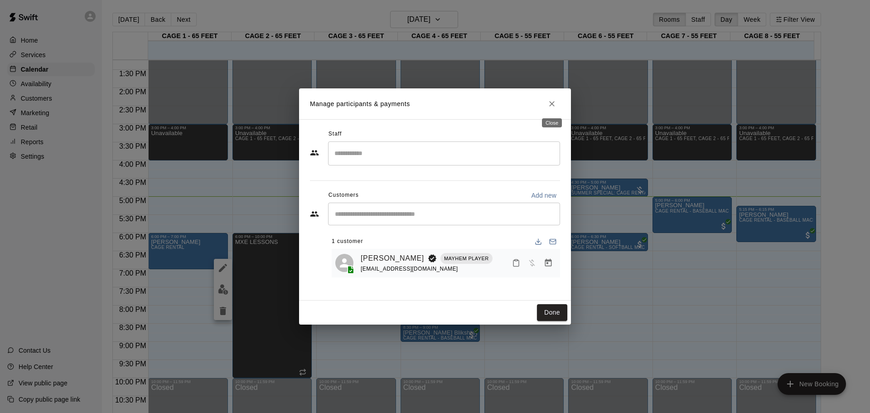
drag, startPoint x: 556, startPoint y: 101, endPoint x: 536, endPoint y: 105, distance: 20.4
click at [557, 101] on button "Close" at bounding box center [552, 104] width 16 height 16
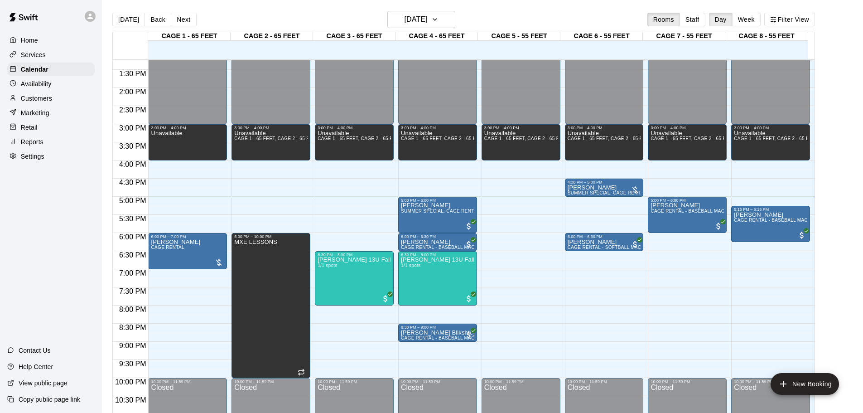
click at [37, 100] on p "Customers" at bounding box center [36, 98] width 31 height 9
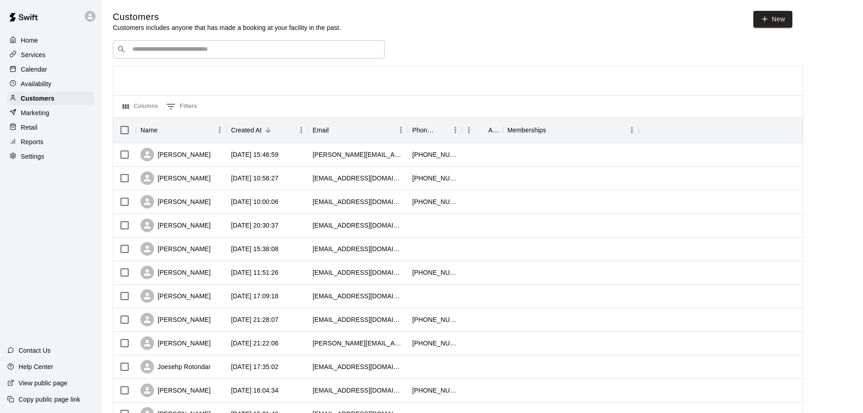
click at [199, 54] on input "Search customers by name or email" at bounding box center [255, 49] width 251 height 9
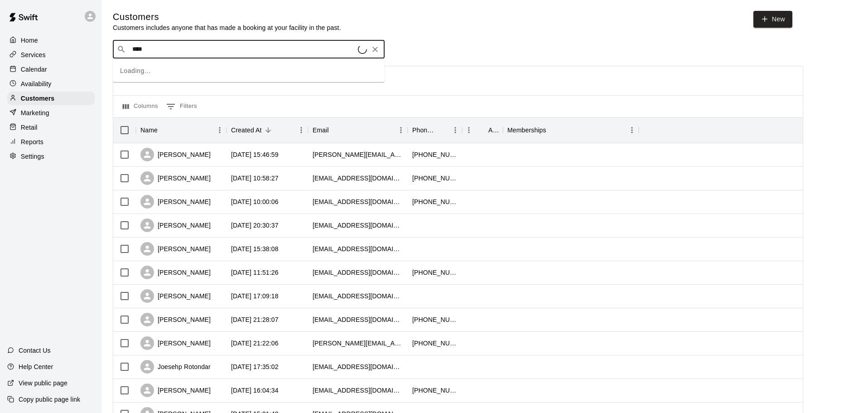
type input "*****"
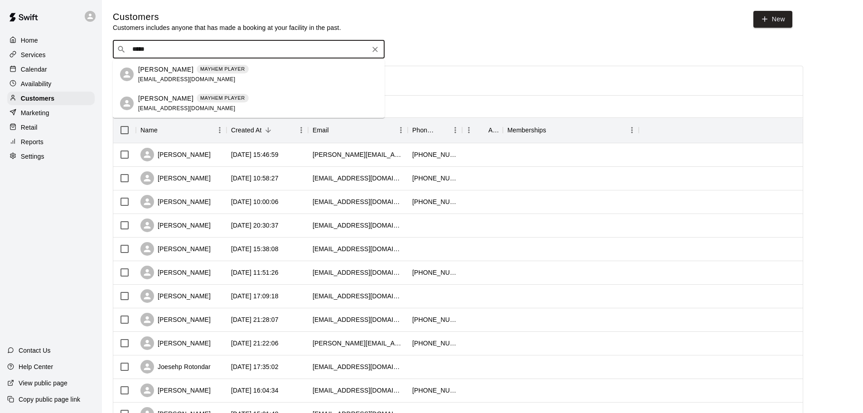
click at [207, 70] on p "MAYHEM PLAYER" at bounding box center [222, 69] width 45 height 8
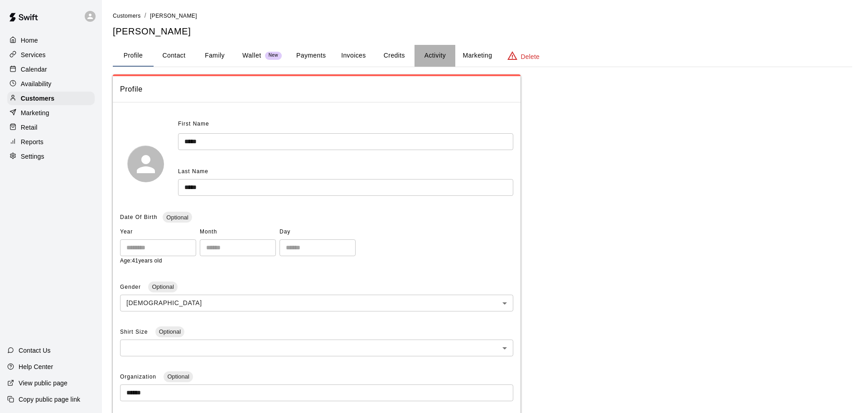
click at [442, 58] on button "Activity" at bounding box center [435, 56] width 41 height 22
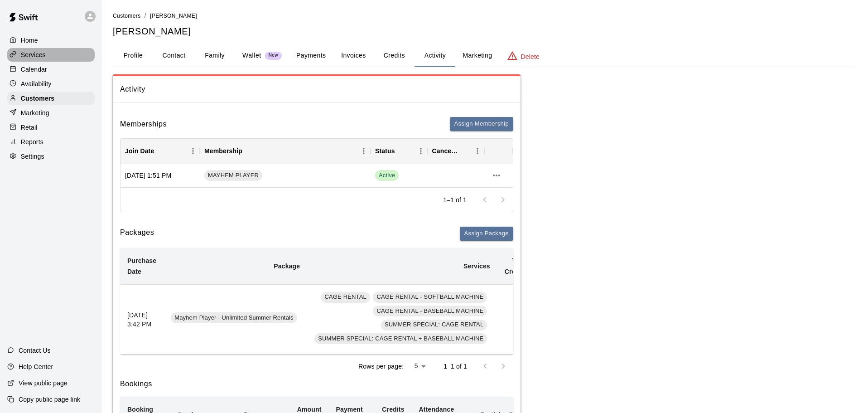
click at [40, 51] on p "Services" at bounding box center [33, 54] width 25 height 9
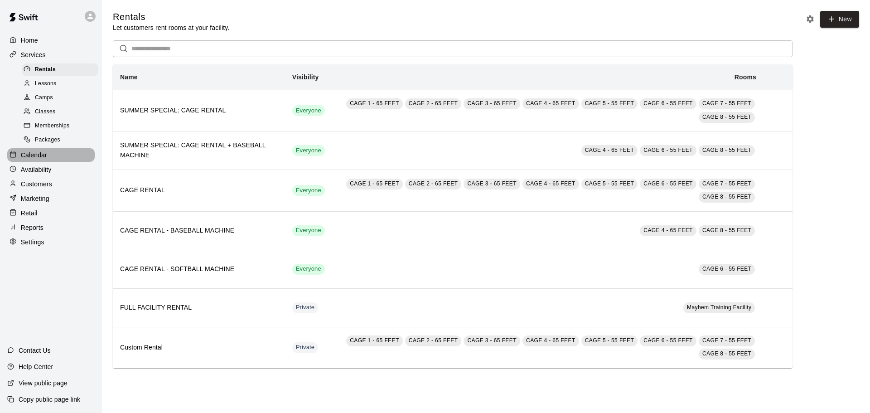
click at [37, 159] on p "Calendar" at bounding box center [34, 154] width 26 height 9
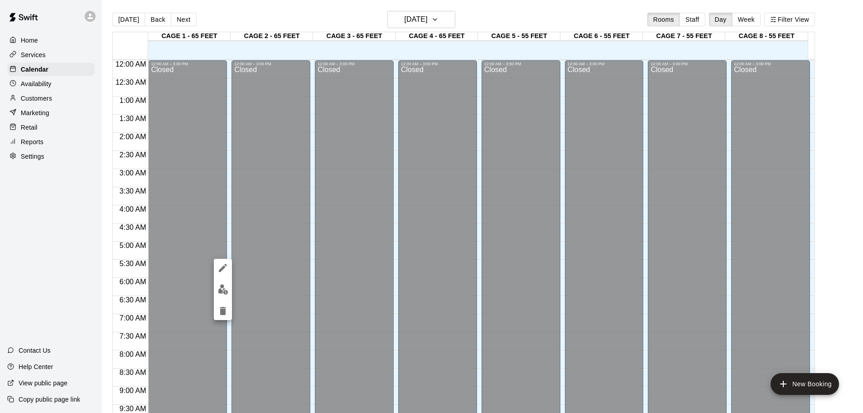
scroll to position [480, 0]
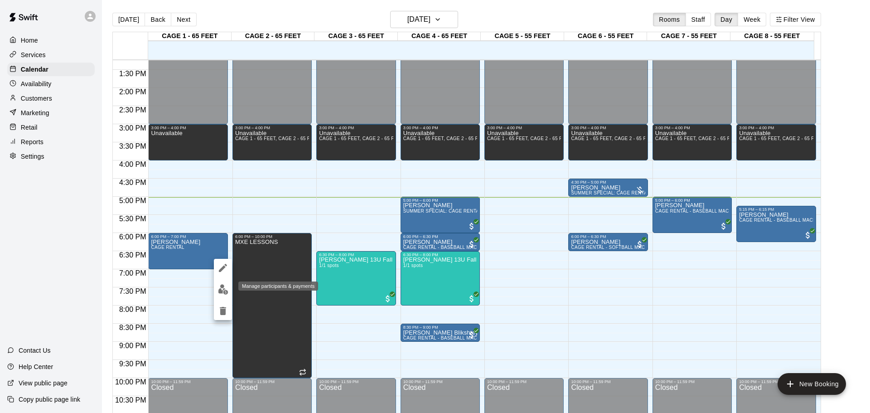
click at [219, 287] on img "edit" at bounding box center [223, 289] width 10 height 10
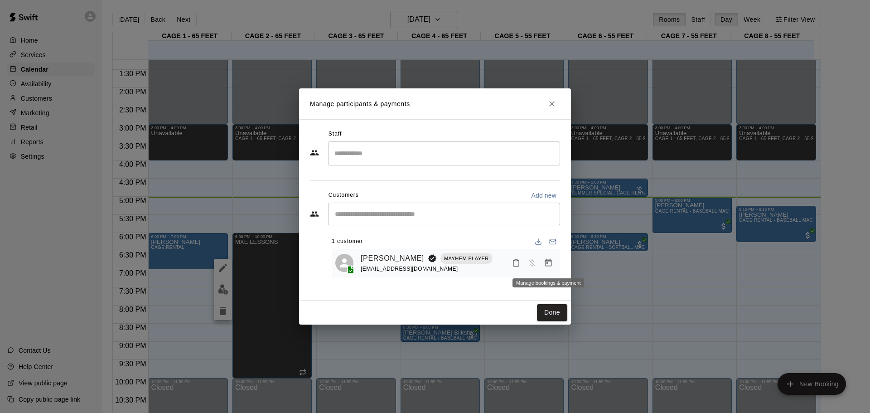
click at [547, 263] on icon "Manage bookings & payment" at bounding box center [548, 263] width 7 height 8
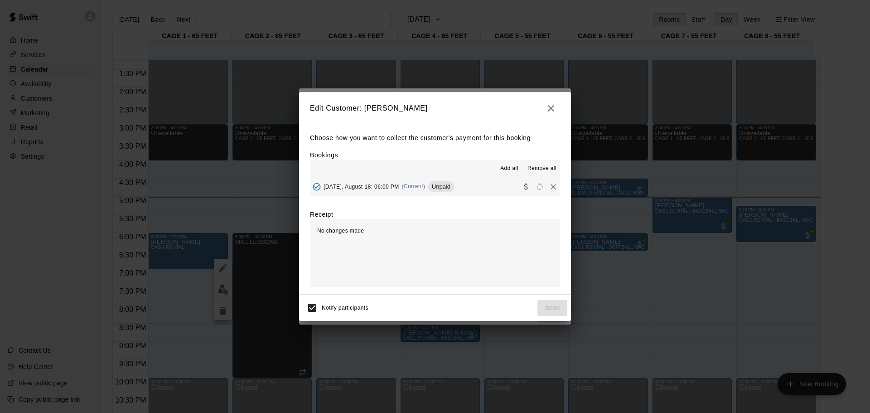
click at [374, 193] on div "[DATE], August 18: 06:00 PM (Current) Unpaid" at bounding box center [382, 187] width 144 height 14
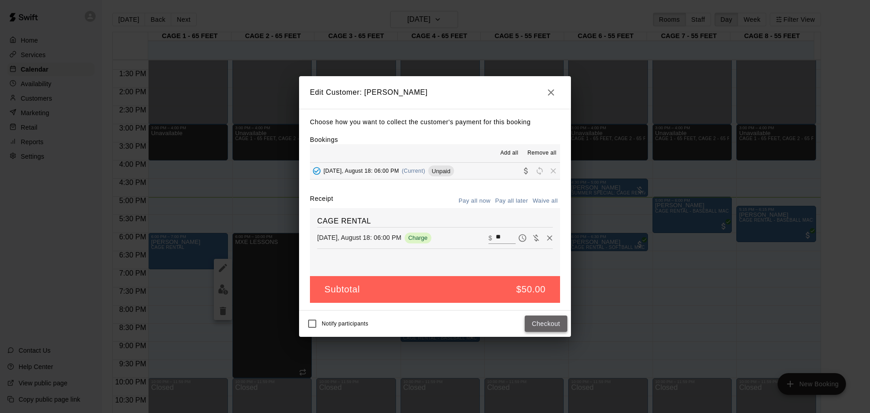
click at [531, 325] on button "Checkout" at bounding box center [546, 323] width 43 height 17
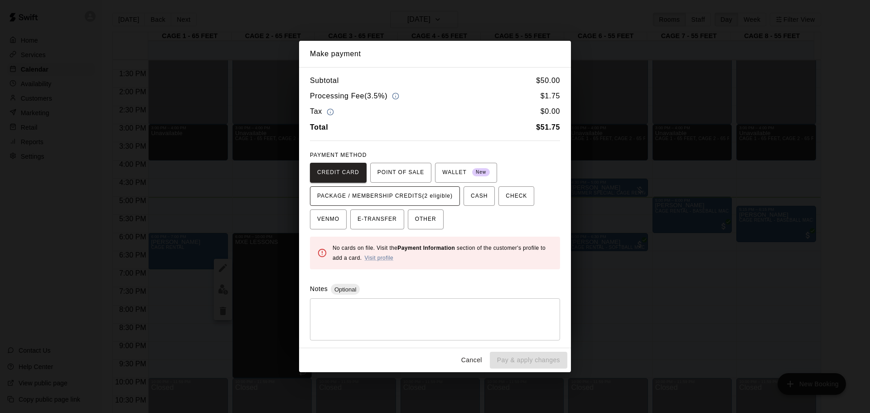
click at [345, 196] on span "PACKAGE / MEMBERSHIP CREDITS (2 eligible)" at bounding box center [384, 196] width 135 height 14
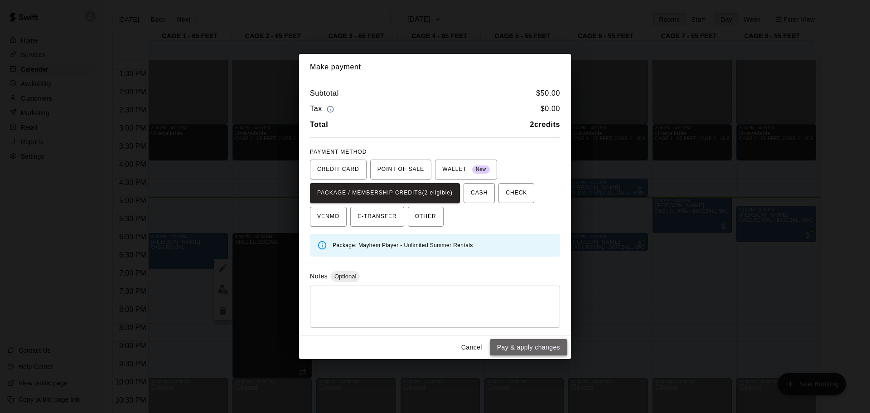
click at [517, 346] on button "Pay & apply changes" at bounding box center [528, 347] width 77 height 17
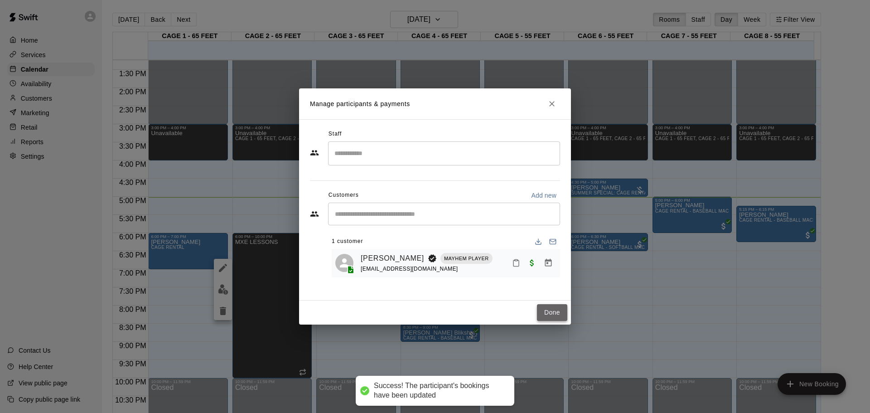
click at [546, 307] on button "Done" at bounding box center [552, 312] width 30 height 17
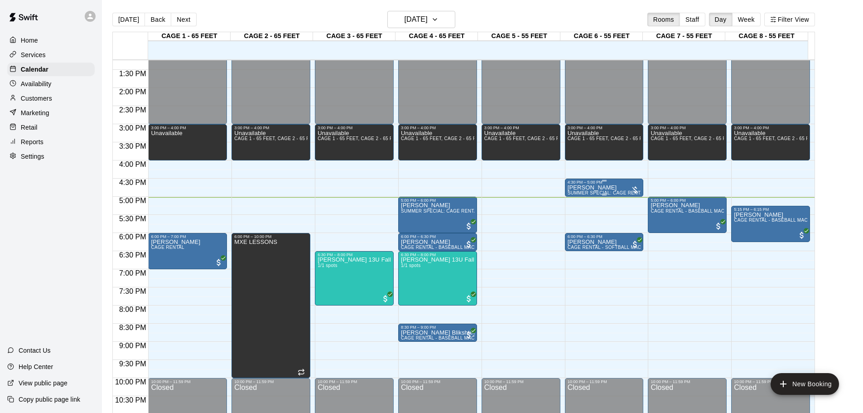
click at [635, 188] on div at bounding box center [635, 189] width 9 height 9
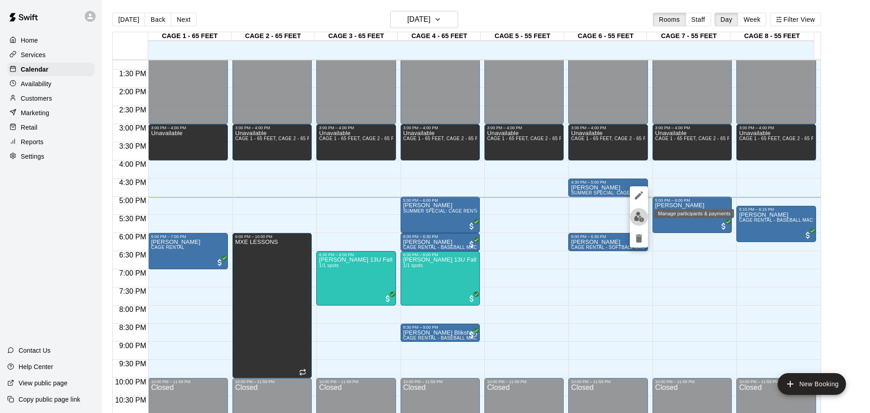
click at [638, 214] on img "edit" at bounding box center [639, 217] width 10 height 10
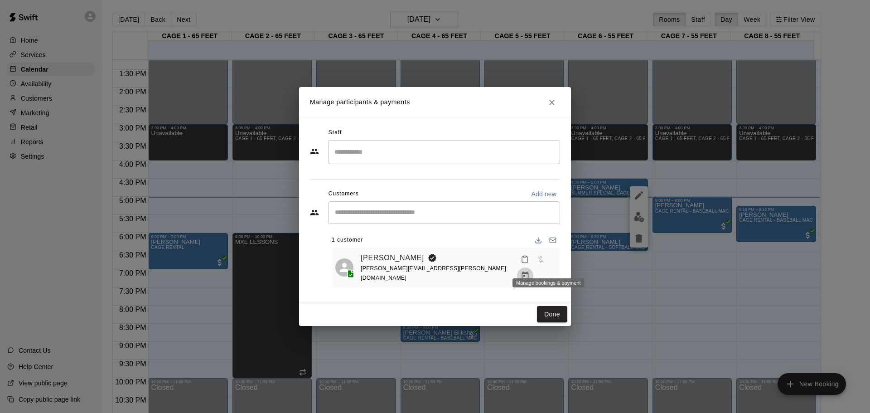
click at [530, 271] on icon "Manage bookings & payment" at bounding box center [525, 275] width 9 height 9
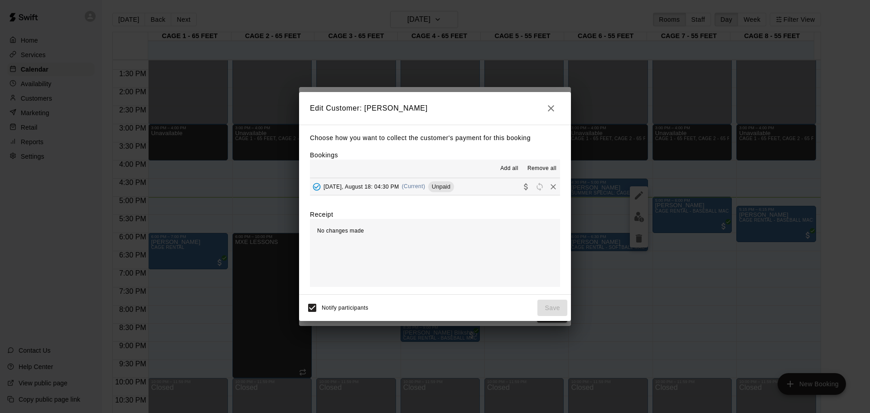
click at [454, 193] on div "[DATE], August 18: 04:30 PM (Current) Unpaid" at bounding box center [382, 187] width 144 height 14
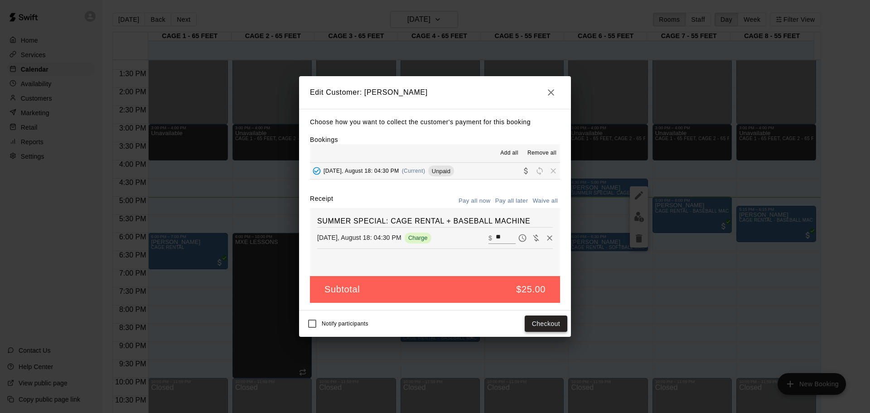
click at [550, 326] on button "Checkout" at bounding box center [546, 323] width 43 height 17
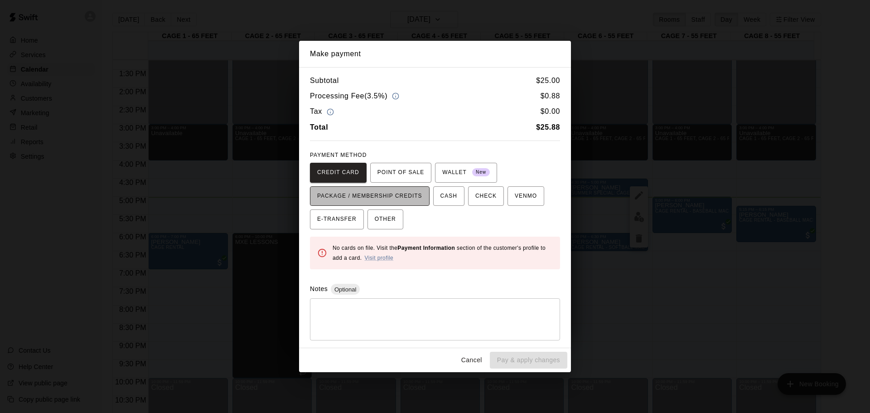
click at [387, 204] on button "PACKAGE / MEMBERSHIP CREDITS" at bounding box center [370, 196] width 120 height 20
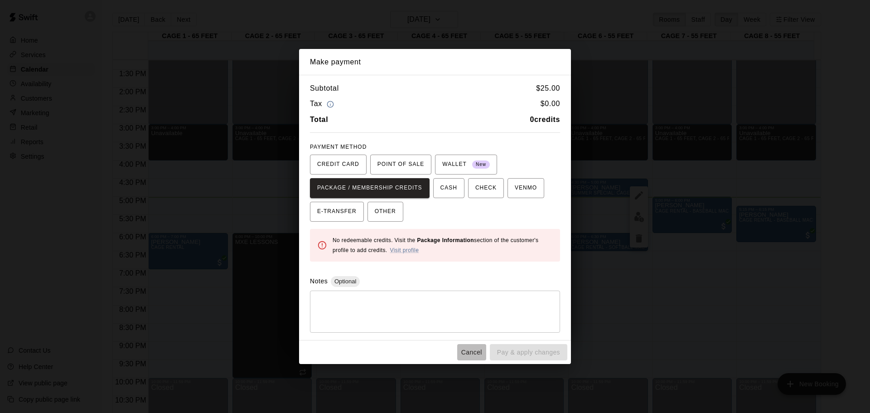
click at [472, 359] on button "Cancel" at bounding box center [471, 352] width 29 height 17
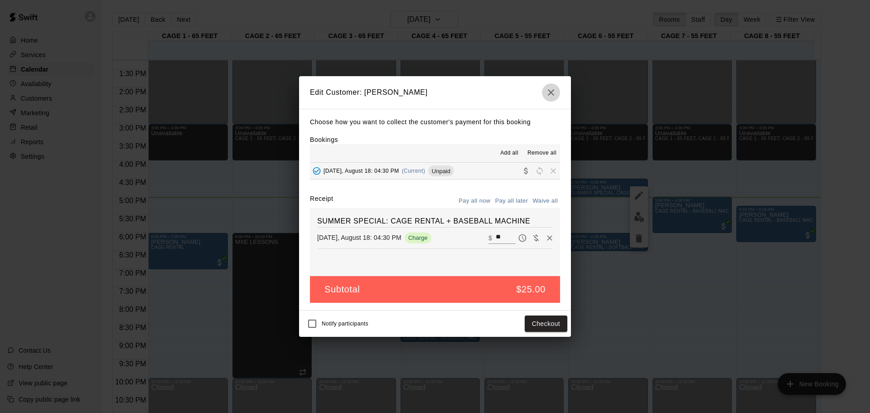
click at [548, 84] on button "button" at bounding box center [551, 92] width 18 height 18
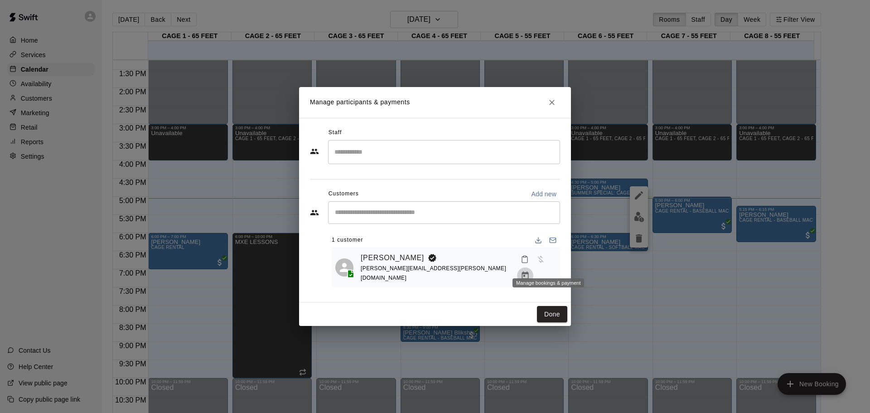
click at [530, 271] on icon "Manage bookings & payment" at bounding box center [525, 275] width 9 height 9
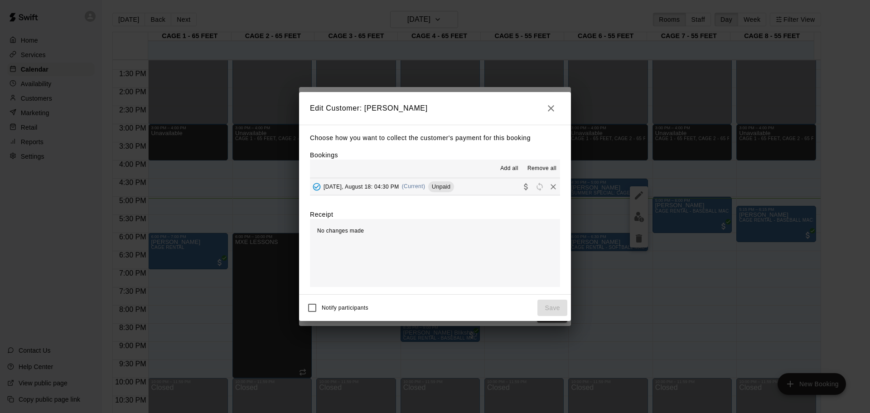
click at [415, 181] on div "[DATE], August 18: 04:30 PM (Current) Unpaid" at bounding box center [382, 187] width 144 height 14
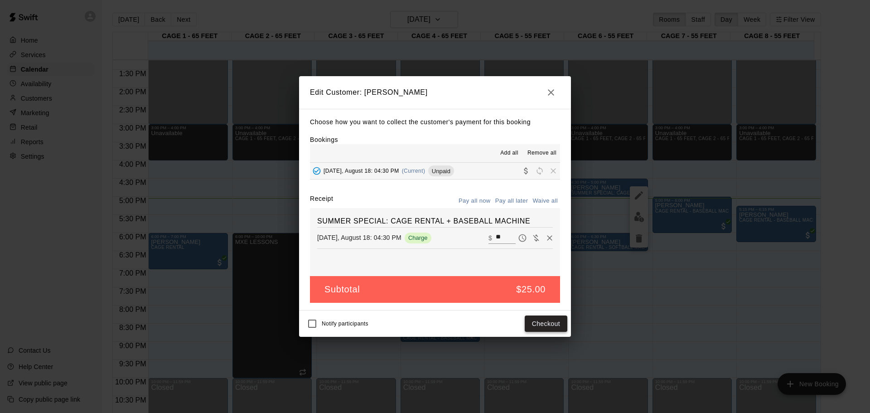
click at [531, 326] on button "Checkout" at bounding box center [546, 323] width 43 height 17
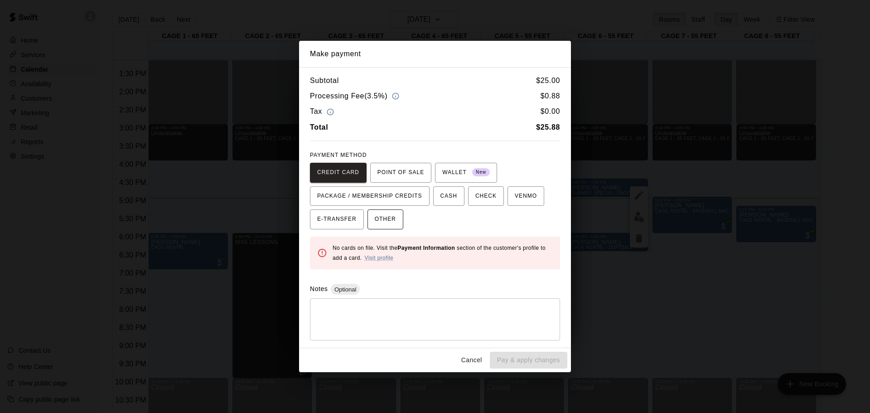
click at [393, 217] on span "OTHER" at bounding box center [385, 219] width 21 height 14
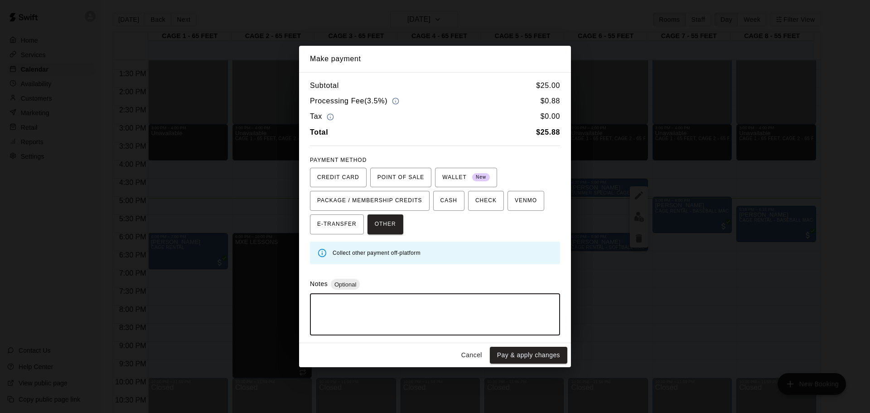
click at [338, 320] on textarea at bounding box center [434, 314] width 237 height 27
click at [521, 348] on button "Pay & apply changes" at bounding box center [528, 355] width 77 height 17
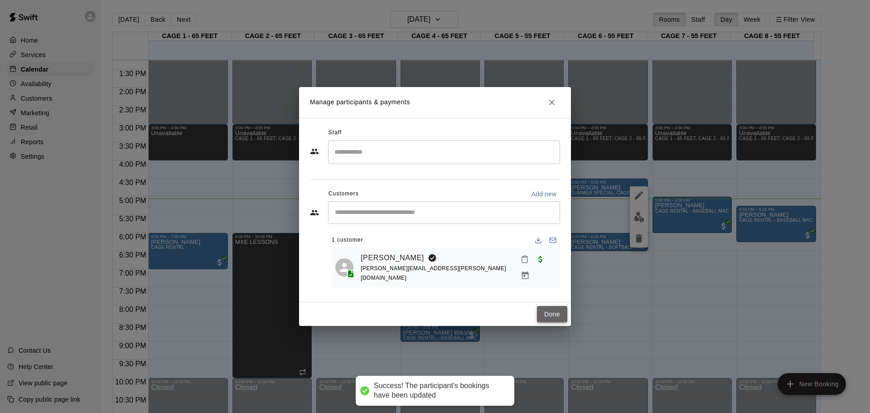
click at [554, 306] on button "Done" at bounding box center [552, 314] width 30 height 17
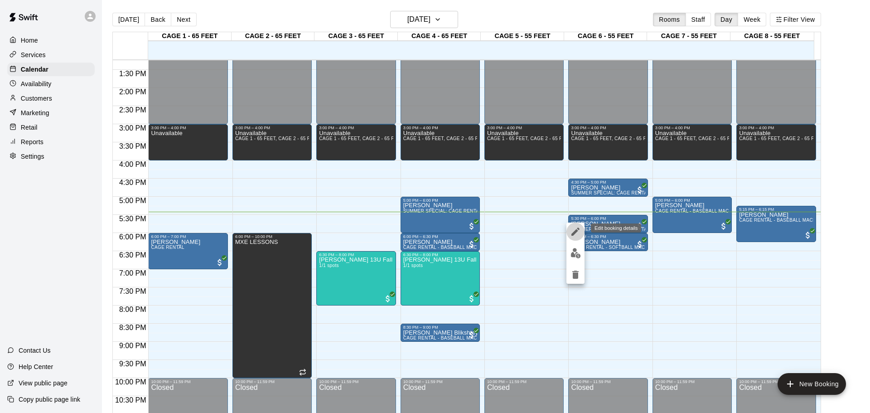
click at [577, 233] on icon "edit" at bounding box center [575, 231] width 11 height 11
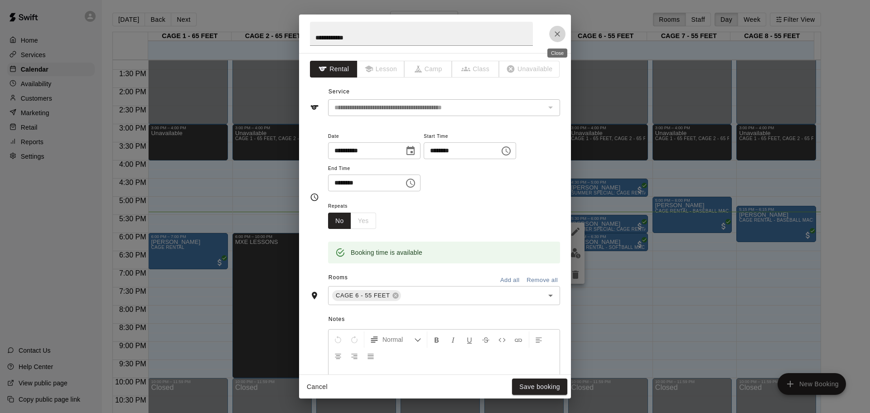
click at [556, 31] on icon "Close" at bounding box center [557, 33] width 9 height 9
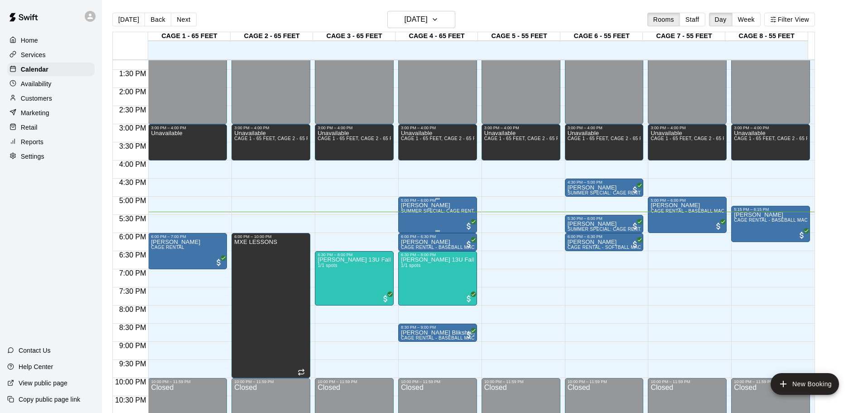
click at [429, 222] on div "[PERSON_NAME] SUMMER SPECIAL: CAGE RENTAL + BASEBALL MACHINE" at bounding box center [437, 409] width 73 height 413
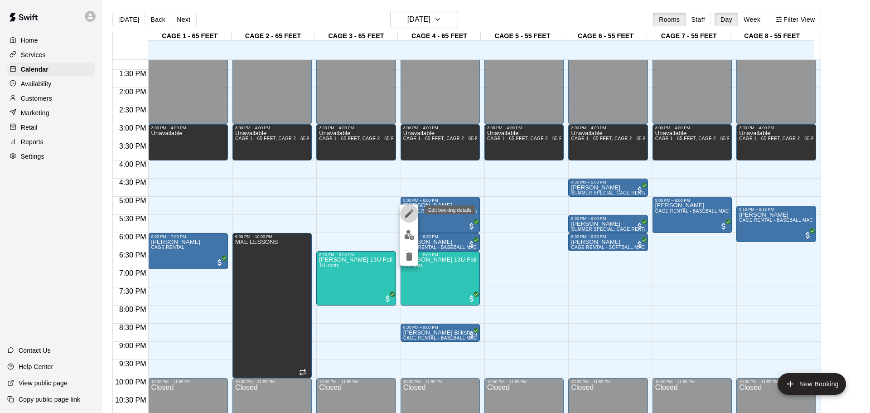
click at [406, 212] on icon "edit" at bounding box center [409, 213] width 11 height 11
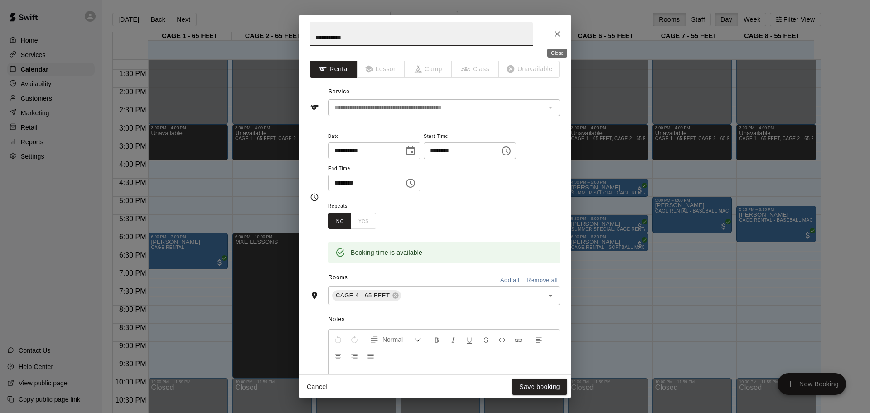
click at [557, 34] on icon "Close" at bounding box center [557, 33] width 5 height 5
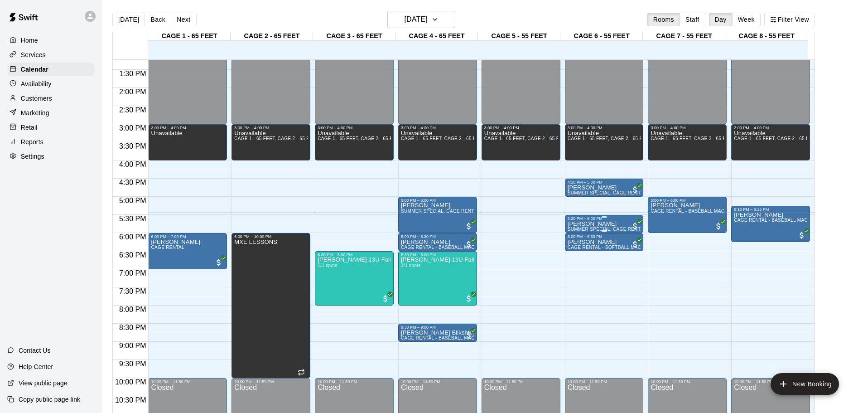
click at [587, 220] on div "5:30 PM – 6:00 PM" at bounding box center [604, 218] width 73 height 5
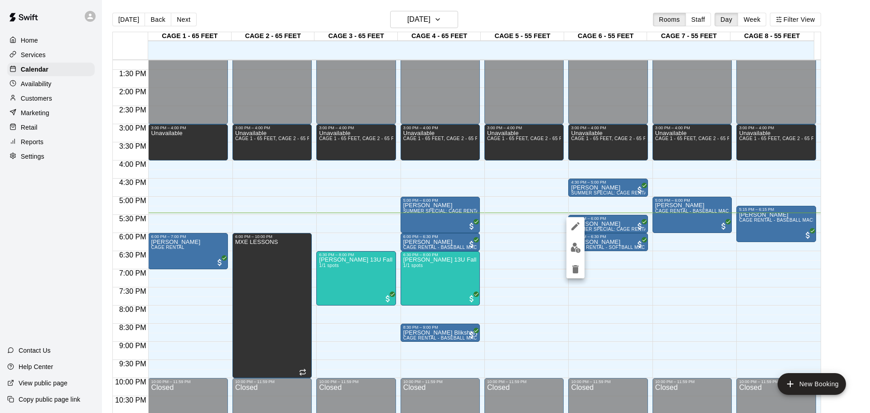
click at [579, 223] on icon "edit" at bounding box center [575, 226] width 8 height 8
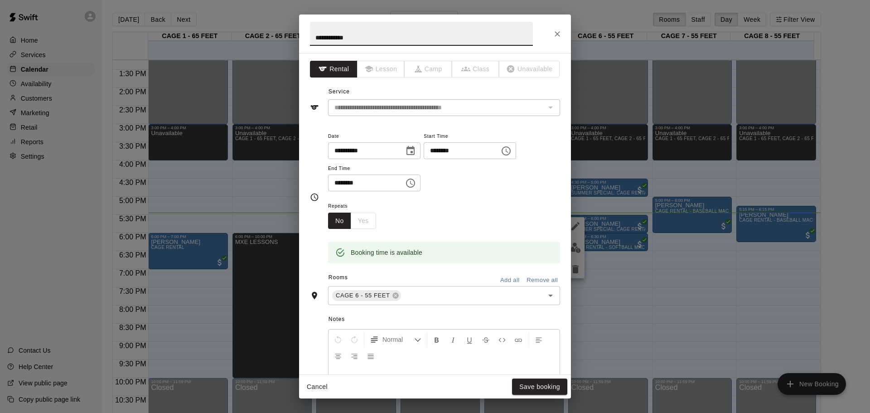
click at [560, 36] on icon "Close" at bounding box center [557, 33] width 5 height 5
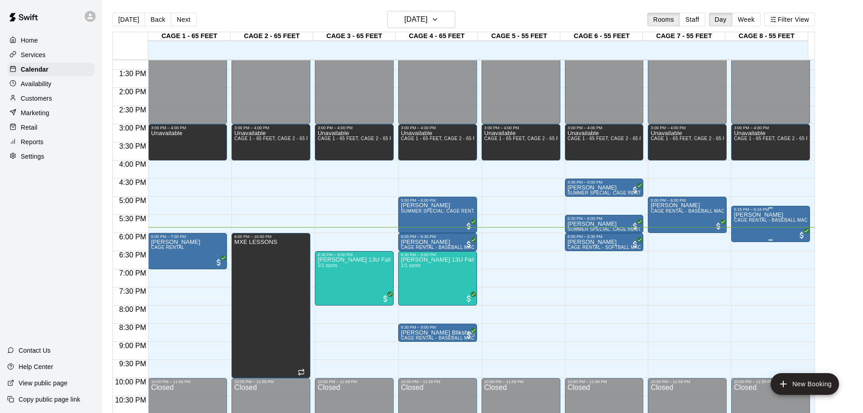
click at [777, 231] on div "[PERSON_NAME] CAGE RENTAL - BASEBALL MACHINE" at bounding box center [770, 418] width 73 height 413
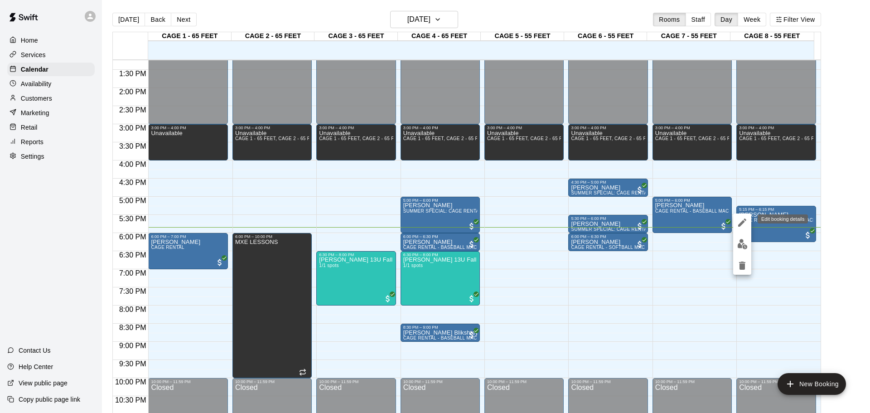
click at [735, 224] on button "edit" at bounding box center [742, 222] width 18 height 18
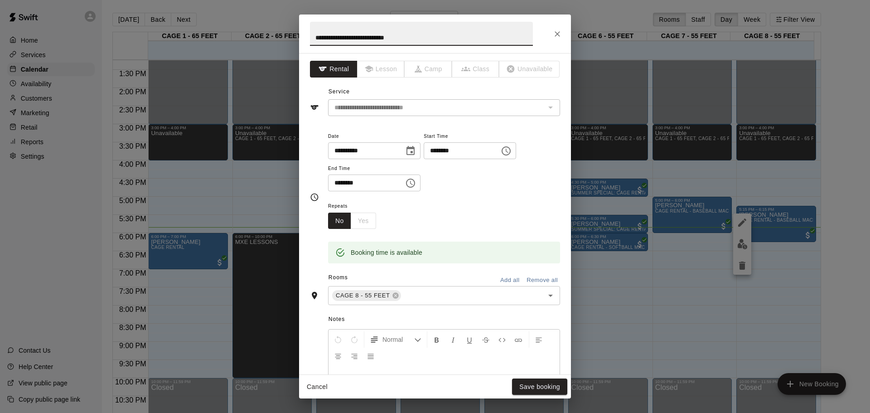
click at [347, 186] on input "********" at bounding box center [363, 182] width 70 height 17
type input "********"
click at [526, 382] on button "Save booking" at bounding box center [539, 386] width 55 height 17
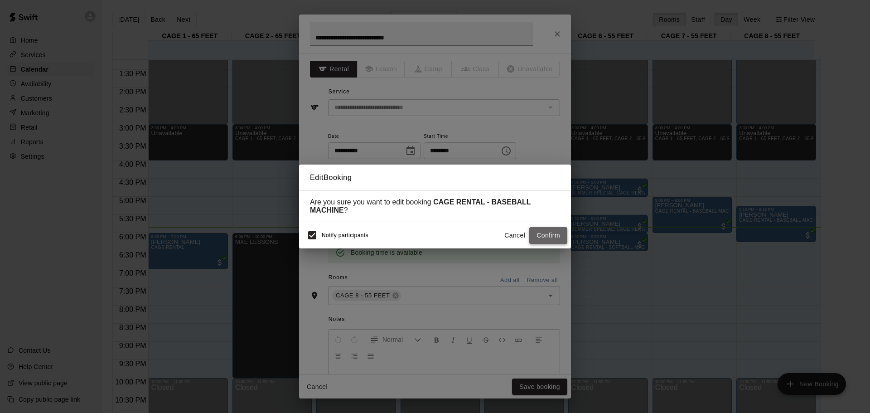
click at [543, 240] on button "Confirm" at bounding box center [548, 235] width 38 height 17
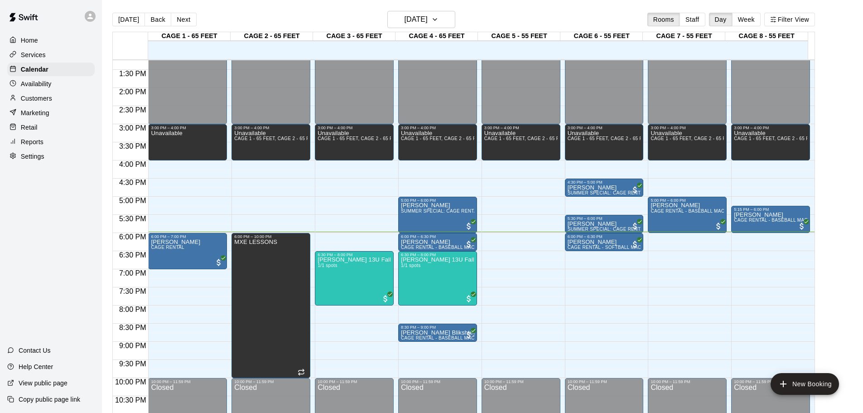
click at [42, 103] on p "Customers" at bounding box center [36, 98] width 31 height 9
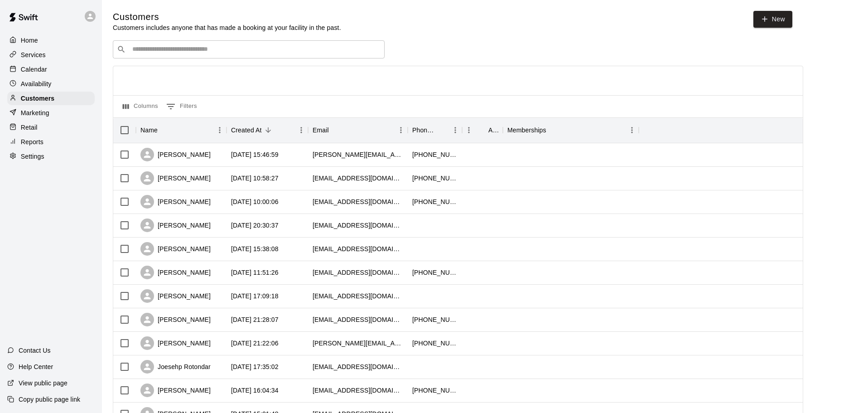
click at [174, 49] on input "Search customers by name or email" at bounding box center [255, 49] width 251 height 9
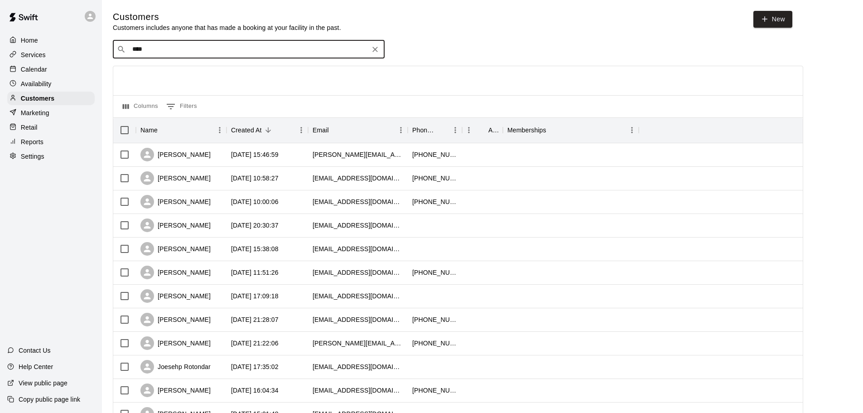
type input "*****"
click at [373, 50] on icon "Clear" at bounding box center [375, 49] width 9 height 9
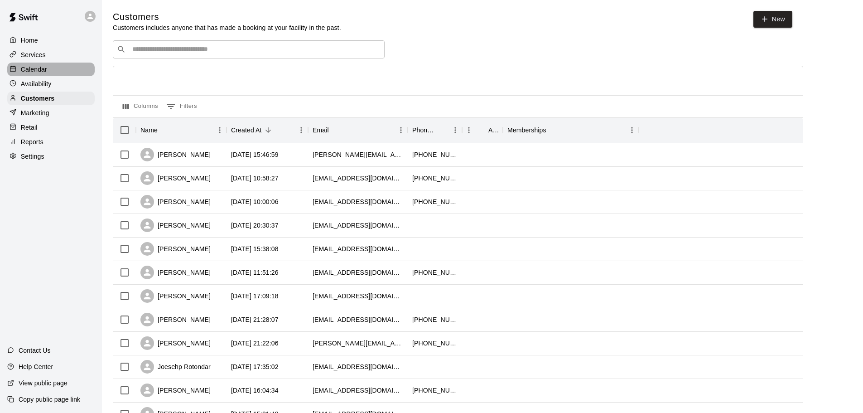
click at [39, 64] on div "Calendar" at bounding box center [50, 70] width 87 height 14
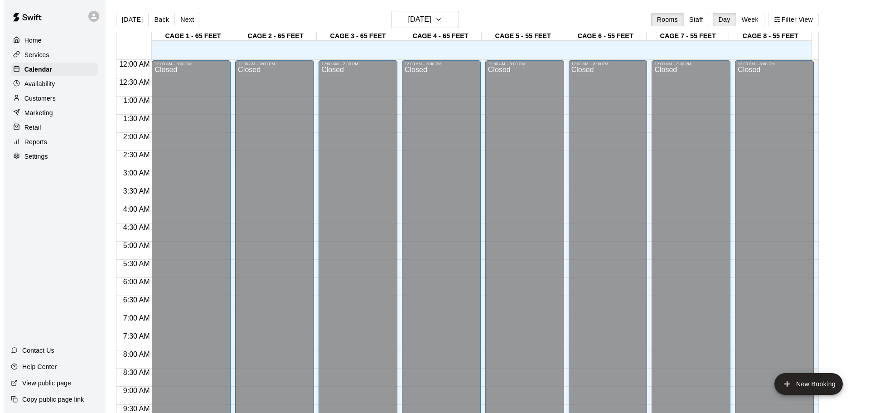
scroll to position [480, 0]
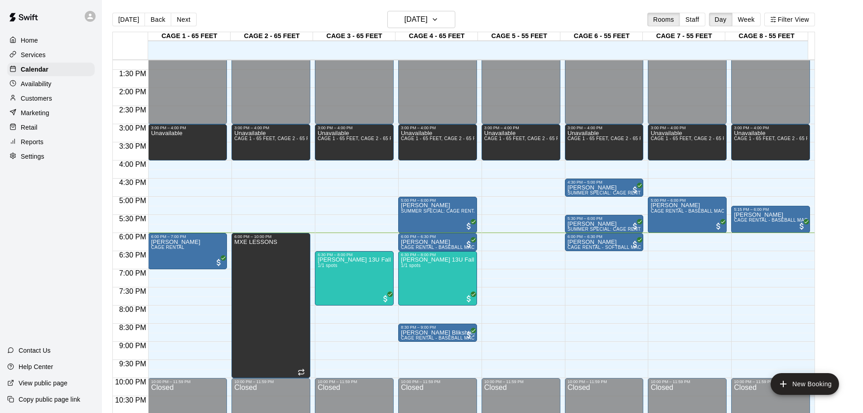
click at [338, 338] on div "12:00 AM – 3:00 PM Closed 3:00 PM – 4:00 PM Unavailable CAGE 1 - 65 FEET, CAGE …" at bounding box center [354, 15] width 79 height 870
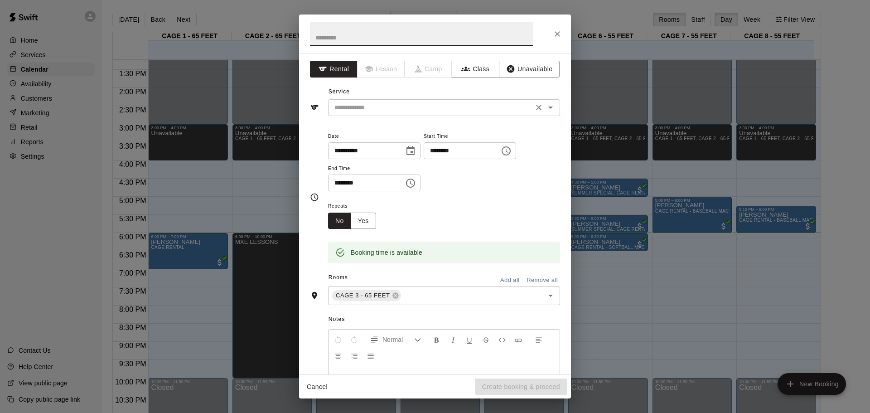
click at [371, 111] on input "text" at bounding box center [431, 107] width 200 height 11
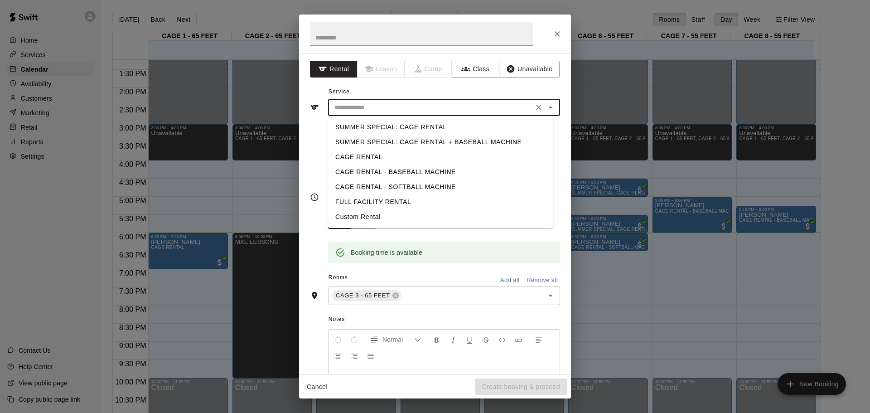
click at [360, 127] on li "SUMMER SPECIAL: CAGE RENTAL" at bounding box center [440, 127] width 225 height 15
type input "**********"
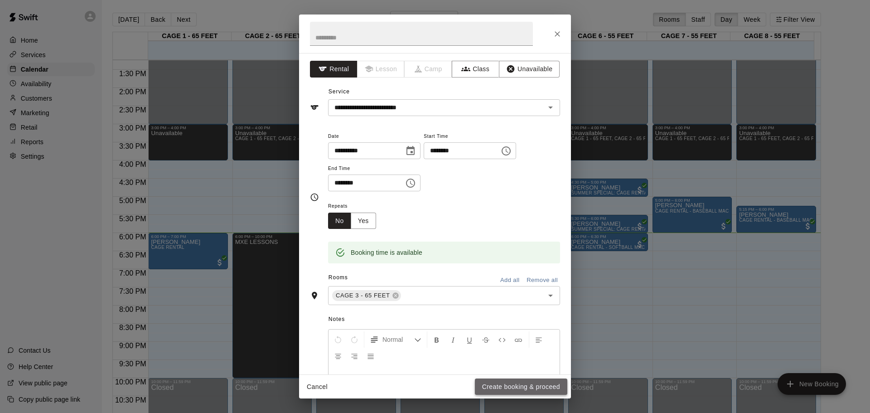
click at [488, 386] on button "Create booking & proceed" at bounding box center [521, 386] width 92 height 17
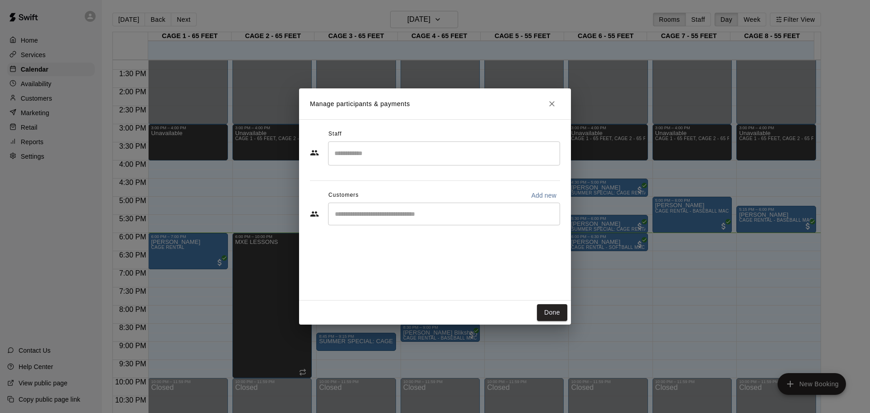
click at [381, 158] on input "Search staff" at bounding box center [444, 153] width 224 height 16
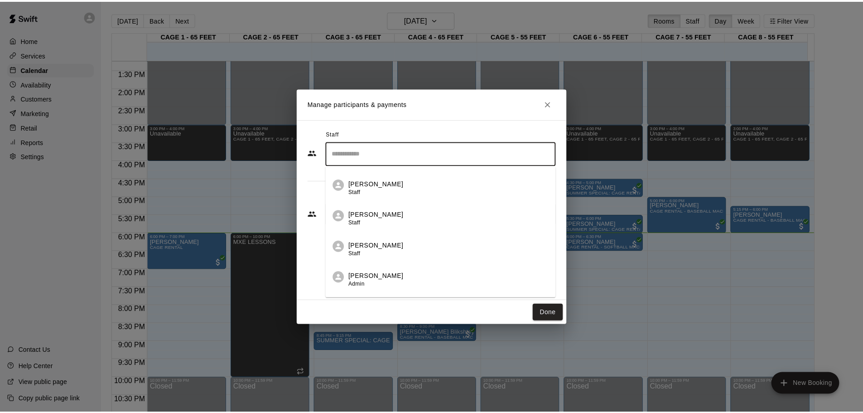
scroll to position [0, 0]
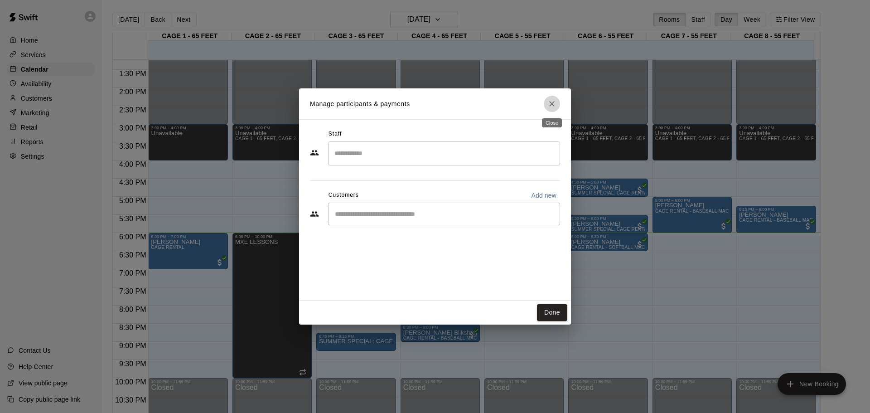
click at [546, 105] on button "Close" at bounding box center [552, 104] width 16 height 16
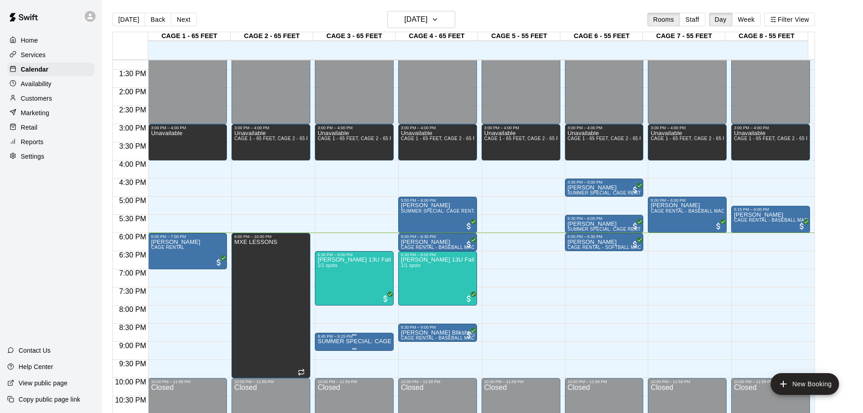
click at [365, 348] on div at bounding box center [354, 348] width 73 height 1
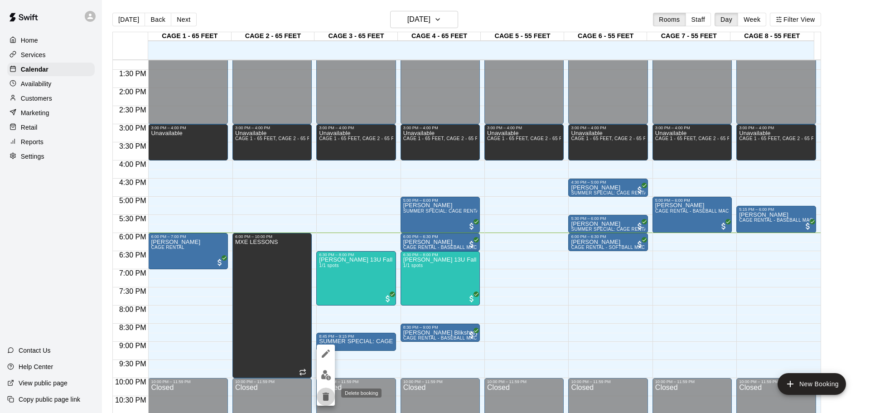
click at [322, 391] on icon "delete" at bounding box center [325, 396] width 11 height 11
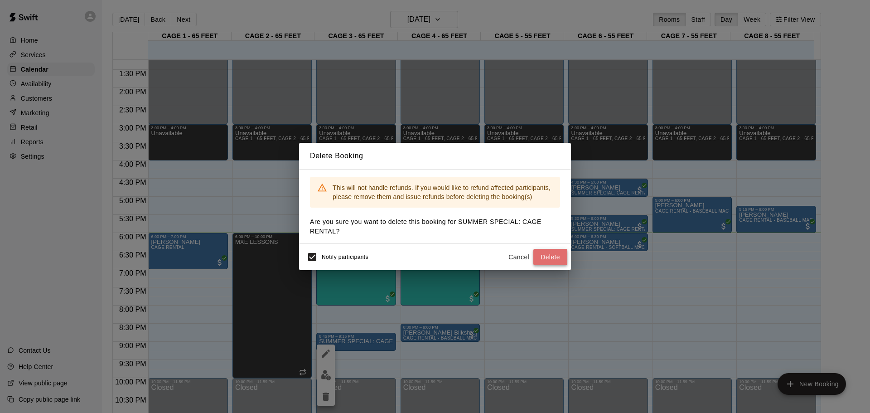
click at [550, 252] on button "Delete" at bounding box center [550, 257] width 34 height 17
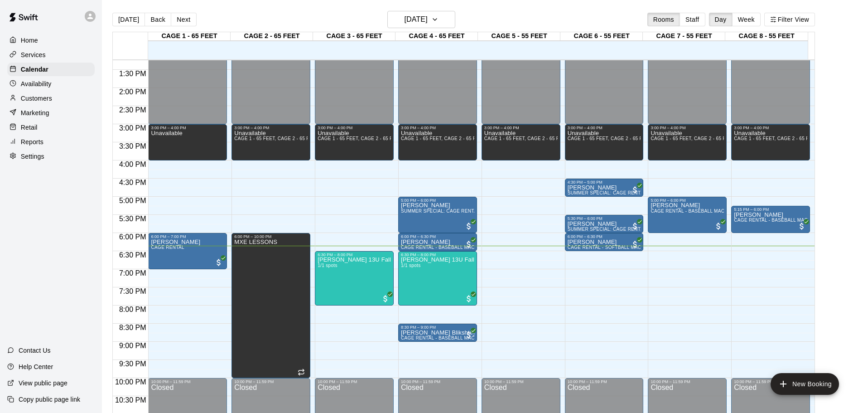
drag, startPoint x: 187, startPoint y: 21, endPoint x: 303, endPoint y: 102, distance: 140.9
click at [187, 21] on button "Next" at bounding box center [183, 20] width 25 height 14
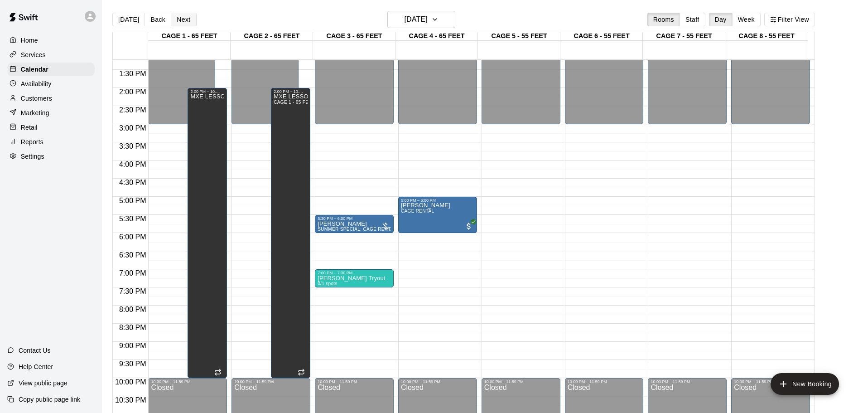
click at [186, 24] on button "Next" at bounding box center [183, 20] width 25 height 14
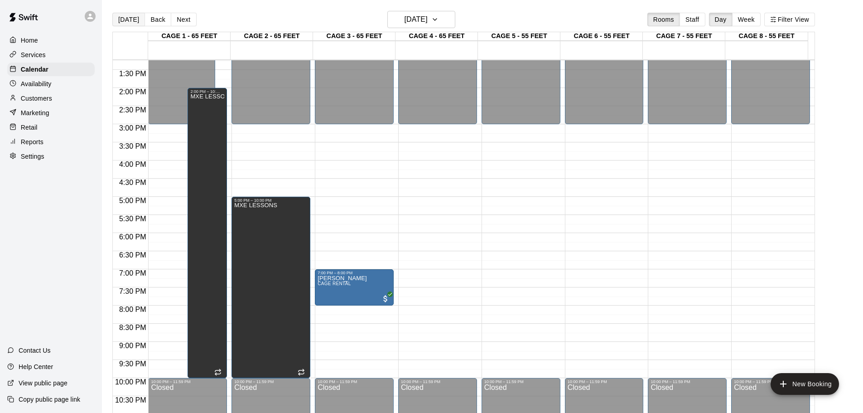
click at [125, 19] on button "[DATE]" at bounding box center [128, 20] width 33 height 14
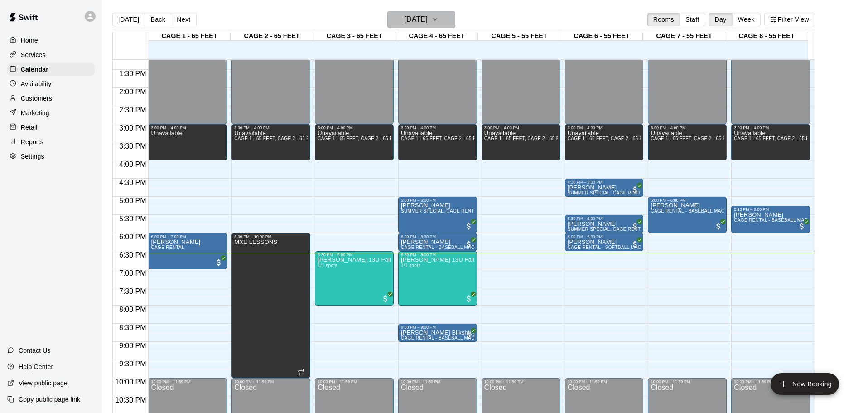
click at [428, 19] on h6 "[DATE]" at bounding box center [416, 19] width 23 height 13
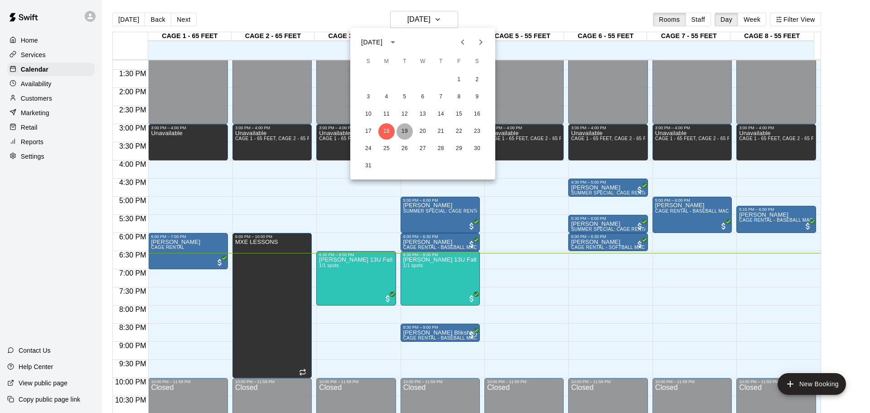
click at [405, 135] on button "19" at bounding box center [404, 131] width 16 height 16
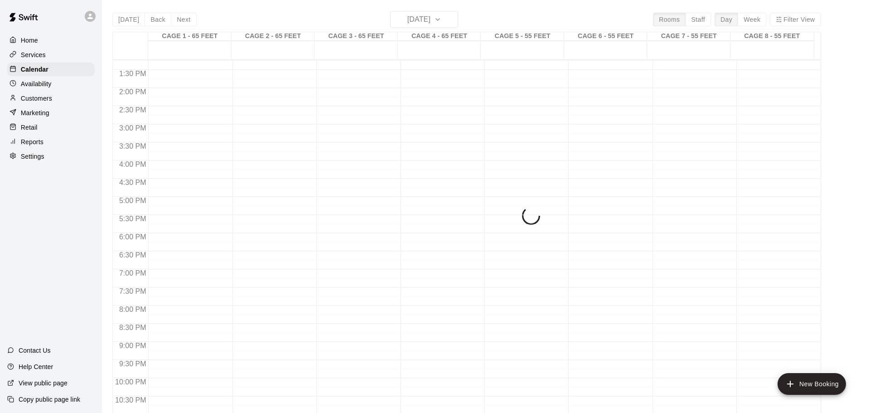
click at [405, 91] on button "19" at bounding box center [409, 86] width 12 height 9
click at [414, 91] on div "17 18 19 20 21 22 23" at bounding box center [422, 86] width 109 height 9
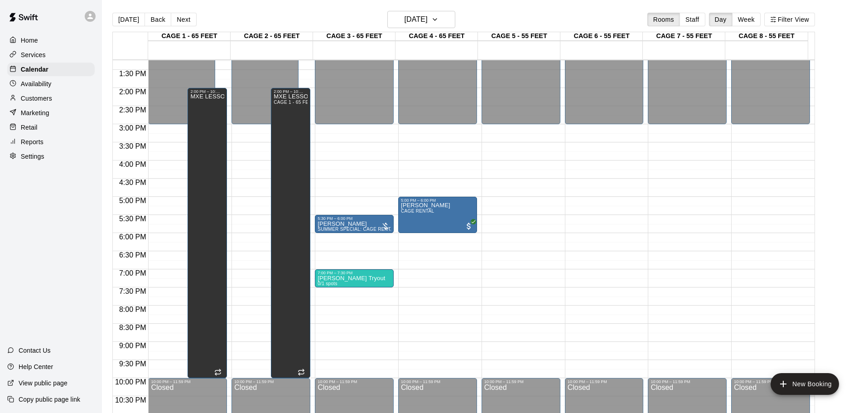
click at [421, 8] on main "[DATE] Back [DATE][DATE] Rooms Staff Day Week Filter View CAGE 1 - 65 FEET 19 T…" at bounding box center [482, 213] width 761 height 427
click at [418, 19] on h6 "[DATE]" at bounding box center [416, 19] width 23 height 13
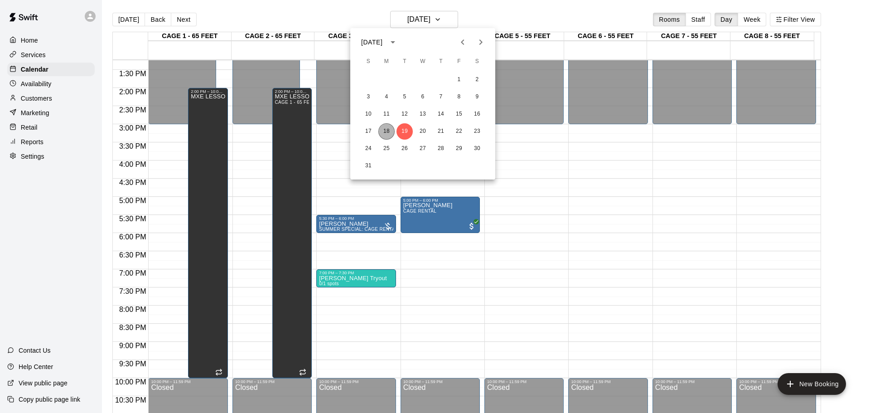
click at [389, 129] on button "18" at bounding box center [386, 131] width 16 height 16
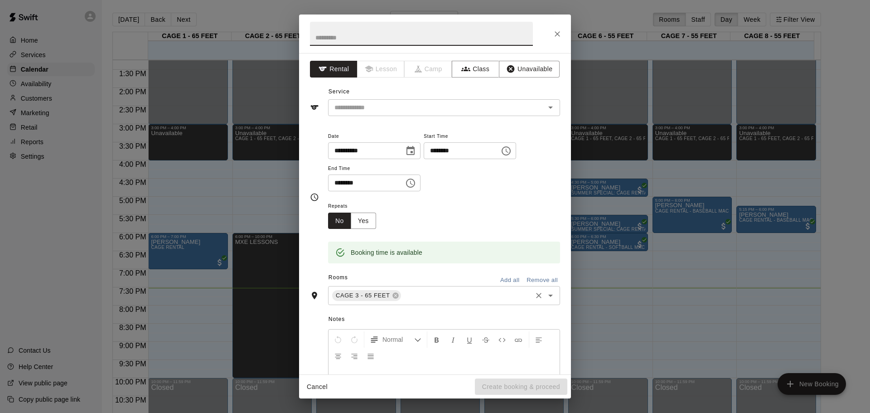
click at [450, 299] on input "text" at bounding box center [466, 295] width 129 height 11
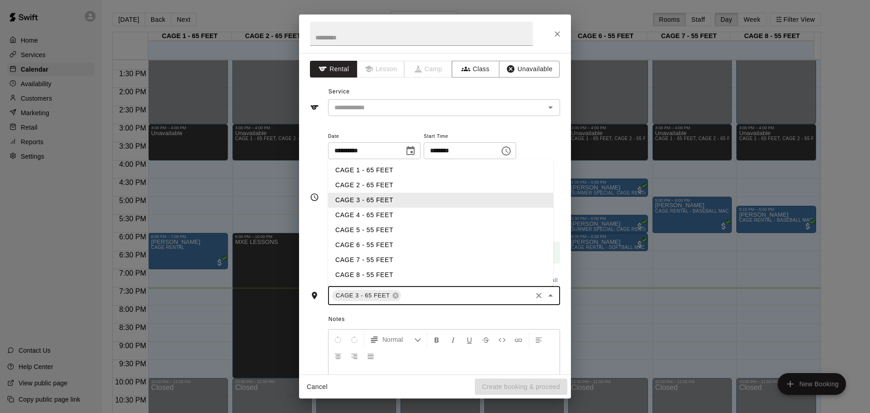
type input "*"
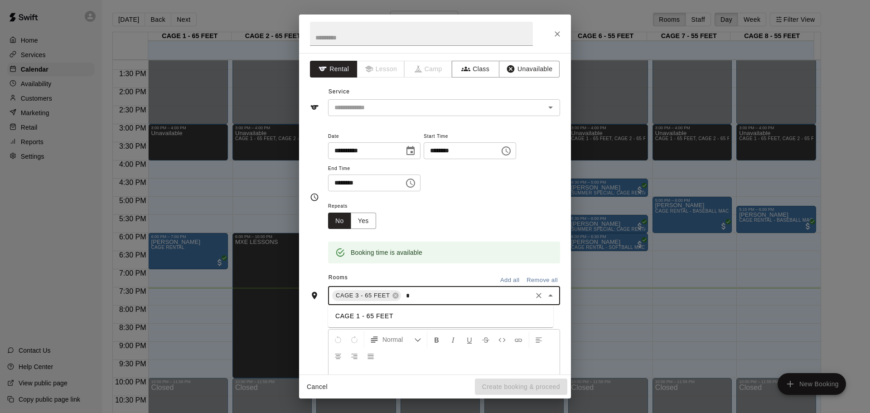
click at [416, 314] on li "CAGE 1 - 65 FEET" at bounding box center [440, 316] width 225 height 15
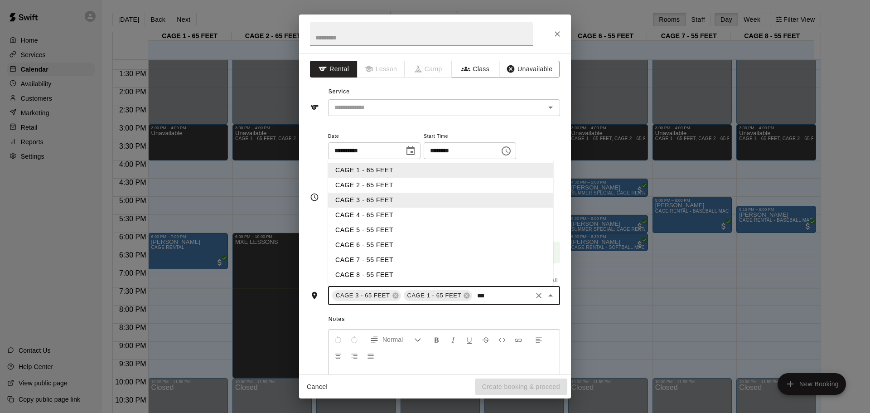
type input "****"
click at [425, 179] on li "CAGE 2 - 65 FEET" at bounding box center [440, 185] width 225 height 15
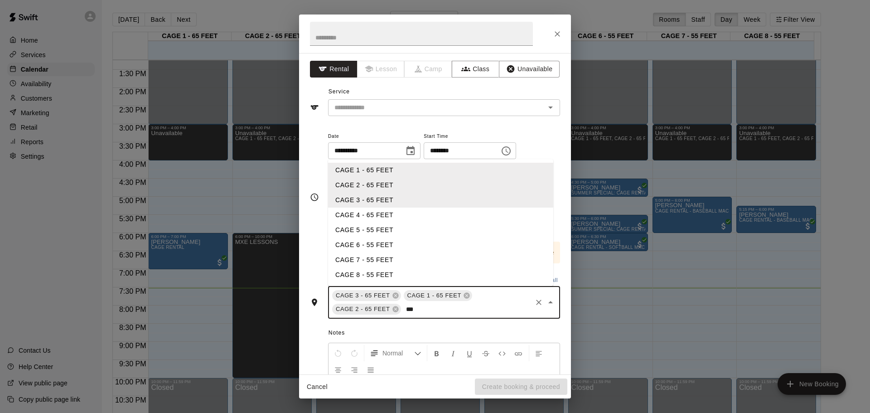
type input "****"
click at [387, 218] on li "CAGE 4 - 65 FEET" at bounding box center [440, 215] width 225 height 15
type input "****"
click at [424, 235] on li "CAGE 5 - 55 FEET" at bounding box center [440, 229] width 225 height 15
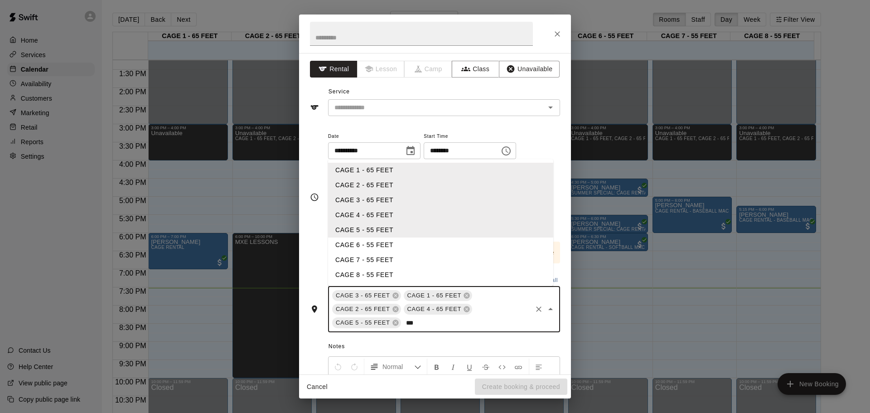
type input "****"
click at [356, 241] on li "CAGE 6 - 55 FEET" at bounding box center [440, 244] width 225 height 15
type input "****"
click at [373, 262] on li "CAGE 7 - 55 FEET" at bounding box center [440, 259] width 225 height 15
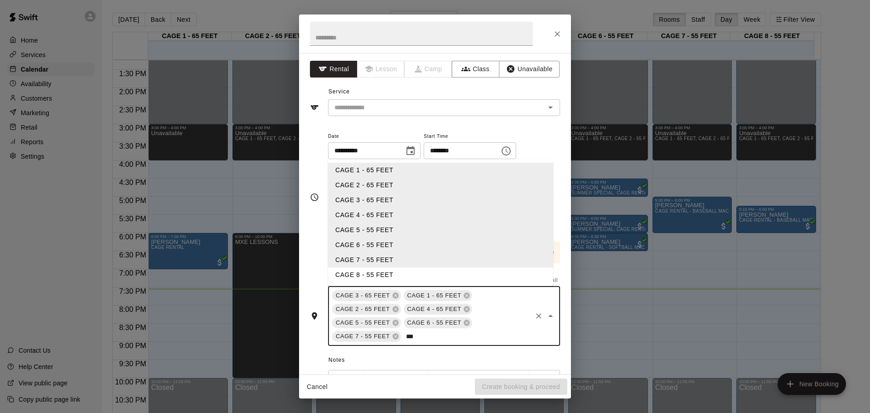
type input "****"
click at [377, 272] on li "CAGE 8 - 55 FEET" at bounding box center [440, 274] width 225 height 15
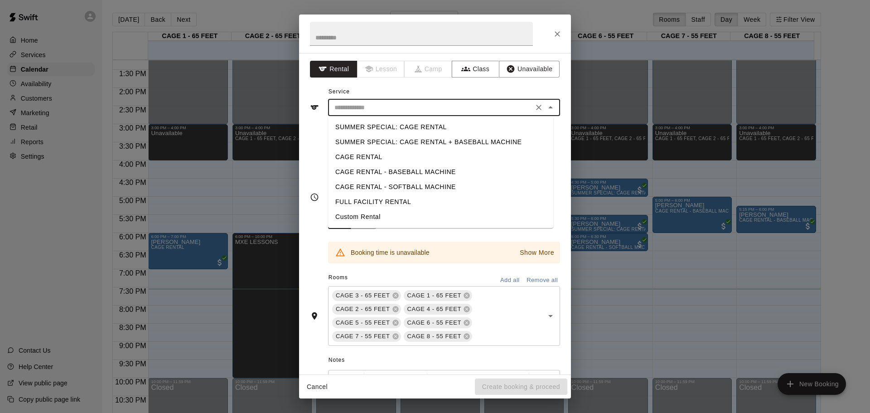
click at [437, 104] on input "text" at bounding box center [431, 107] width 200 height 11
click at [433, 220] on li "Custom Rental" at bounding box center [440, 216] width 225 height 15
type input "**********"
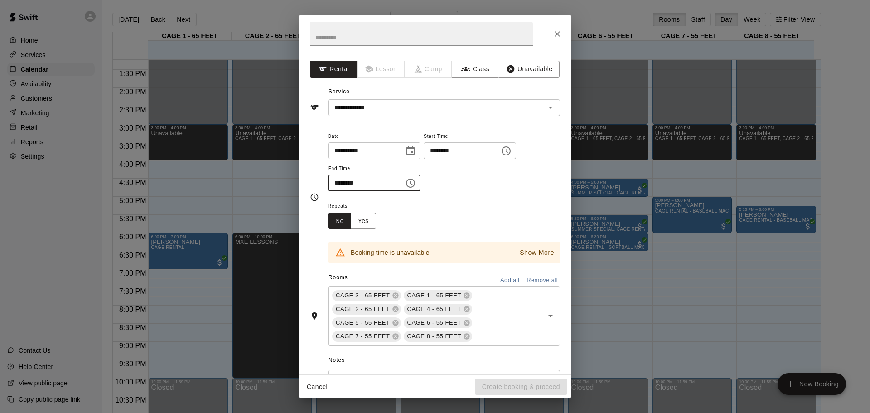
click at [338, 180] on input "********" at bounding box center [363, 182] width 70 height 17
click at [387, 182] on input "********" at bounding box center [363, 182] width 70 height 17
click at [348, 185] on input "********" at bounding box center [363, 182] width 70 height 17
type input "********"
click at [476, 217] on div "Repeats No Yes" at bounding box center [444, 214] width 232 height 29
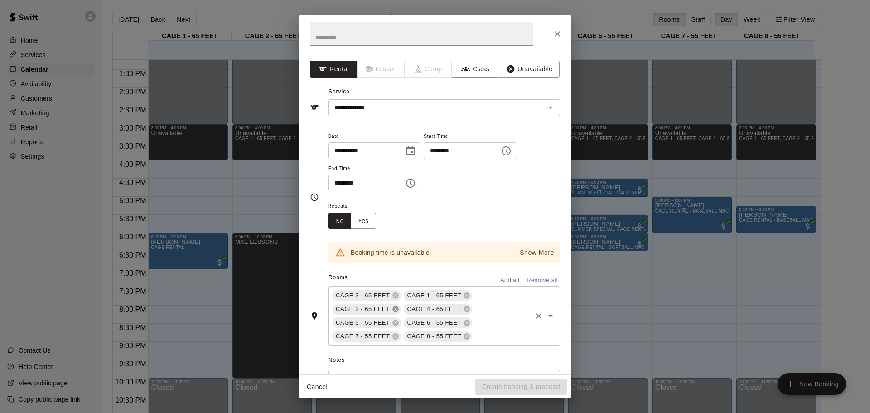
click at [393, 309] on icon at bounding box center [395, 309] width 6 height 6
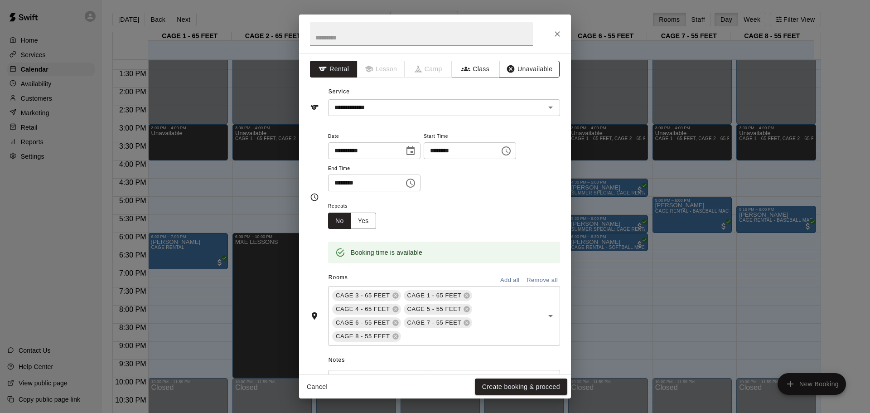
click at [516, 73] on button "Unavailable" at bounding box center [529, 69] width 61 height 17
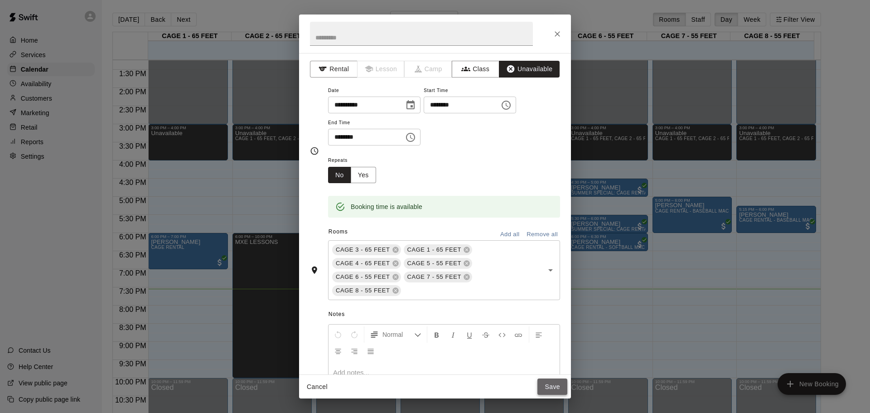
click at [560, 387] on button "Save" at bounding box center [552, 386] width 30 height 17
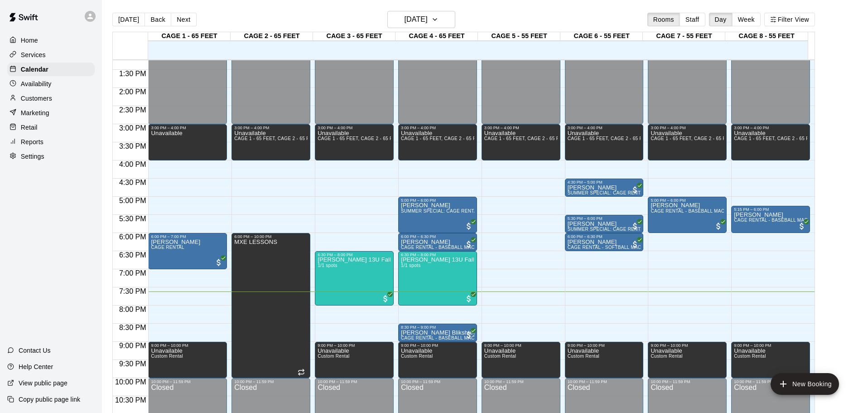
click at [667, 336] on div "12:00 AM – 3:00 PM Closed 3:00 PM – 4:00 PM Unavailable CAGE 1 - 65 FEET, CAGE …" at bounding box center [687, 15] width 79 height 870
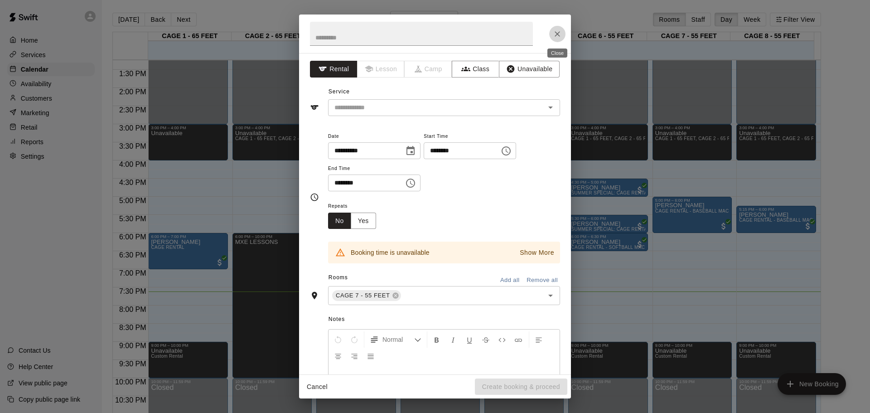
click at [560, 35] on icon "Close" at bounding box center [557, 33] width 9 height 9
click at [430, 110] on input "text" at bounding box center [431, 107] width 200 height 11
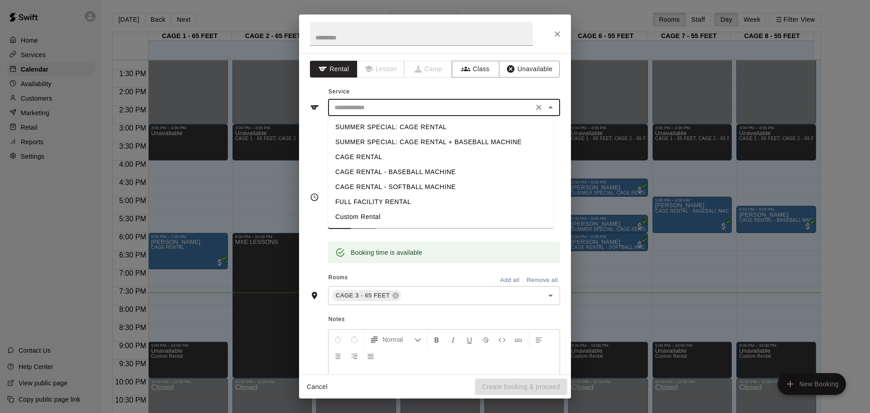
click at [445, 174] on li "CAGE RENTAL - BASEBALL MACHINE" at bounding box center [440, 171] width 225 height 15
type input "**********"
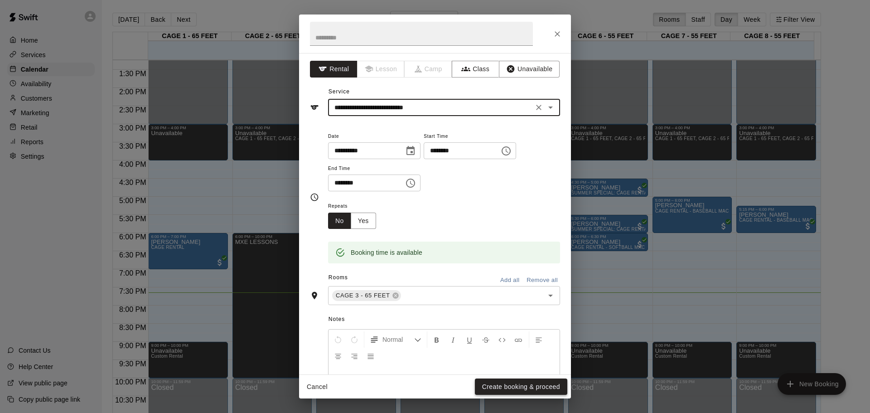
click at [506, 390] on button "Create booking & proceed" at bounding box center [521, 386] width 92 height 17
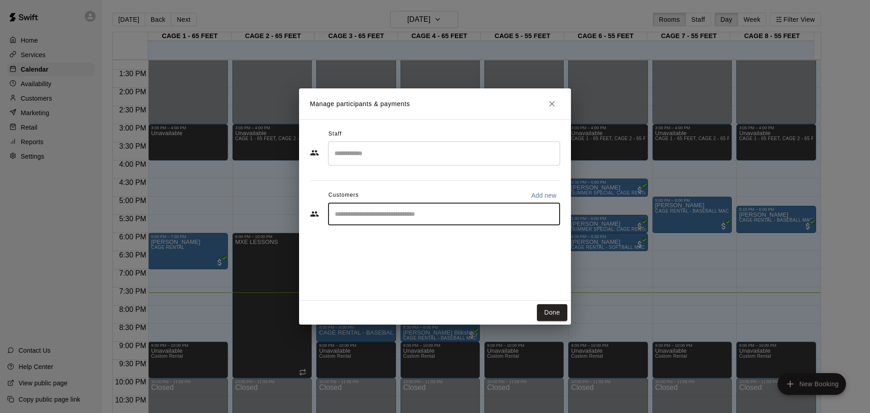
click at [412, 210] on input "Start typing to search customers..." at bounding box center [444, 213] width 224 height 9
type input "*"
type input "***"
click at [414, 243] on span "[EMAIL_ADDRESS][DOMAIN_NAME]" at bounding box center [401, 244] width 97 height 6
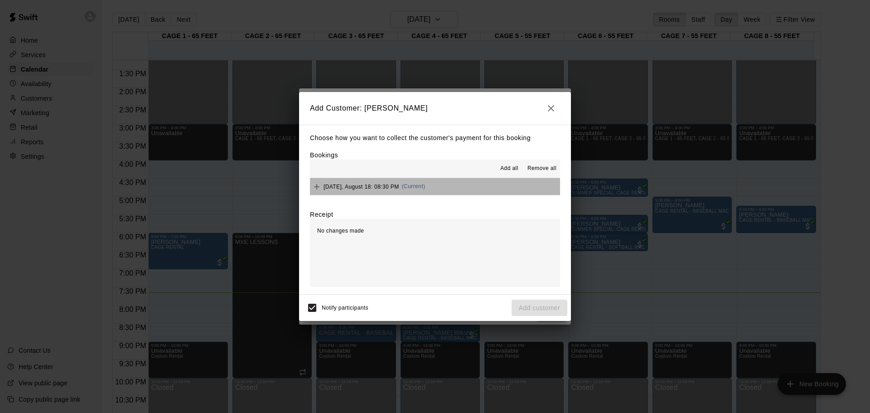
click at [443, 193] on button "[DATE], August 18: 08:30 PM (Current)" at bounding box center [435, 186] width 250 height 17
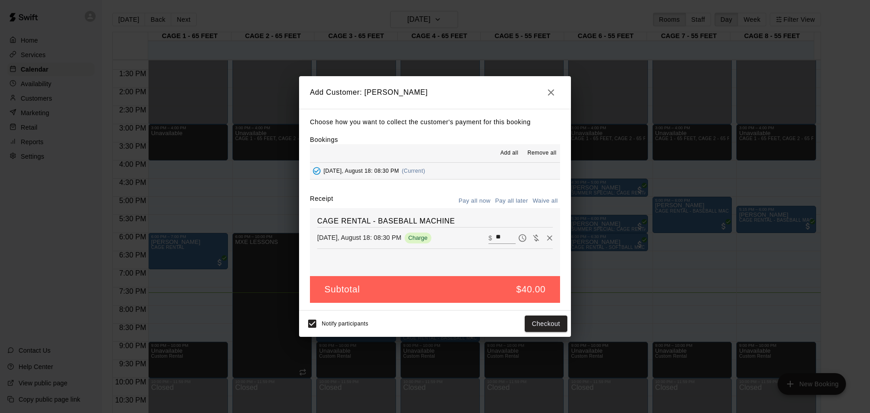
click at [515, 200] on button "Pay all later" at bounding box center [512, 201] width 38 height 14
click at [542, 322] on button "Add customer" at bounding box center [540, 323] width 56 height 17
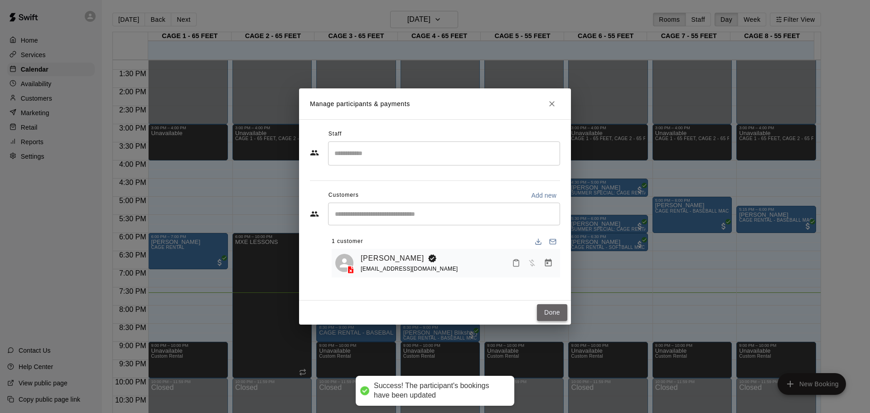
click at [546, 312] on button "Done" at bounding box center [552, 312] width 30 height 17
